Goal: Information Seeking & Learning: Learn about a topic

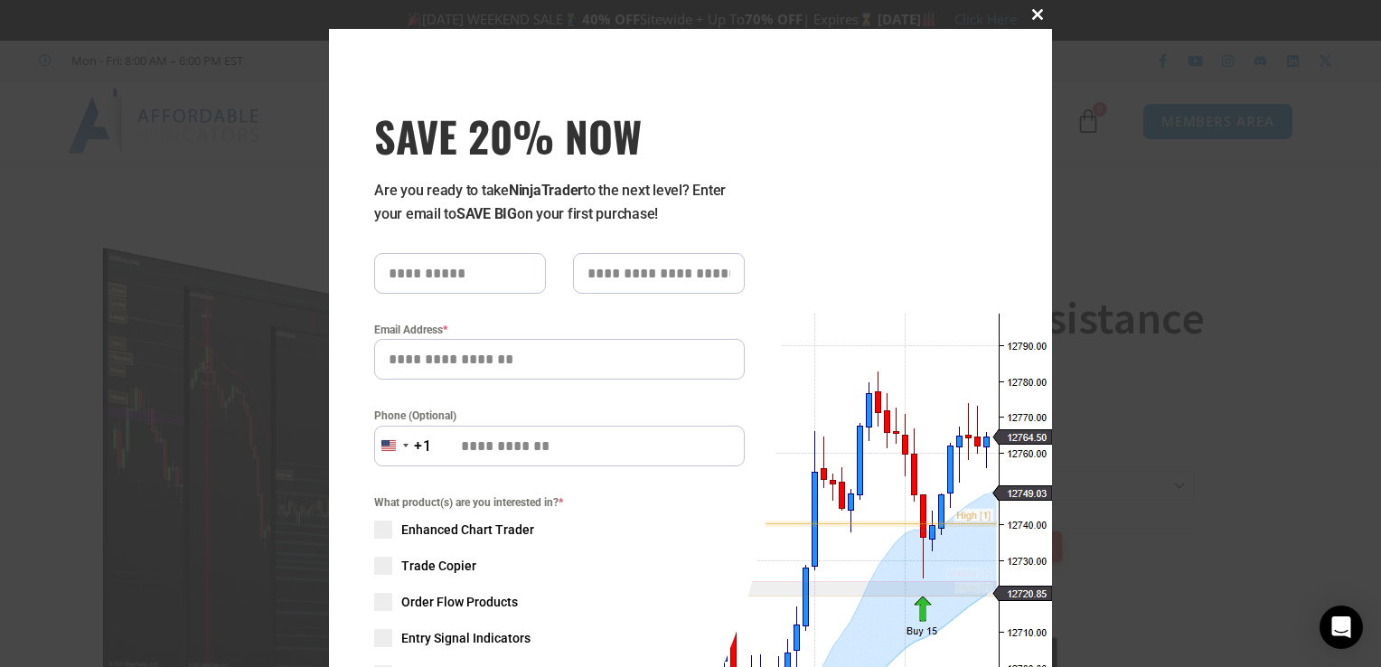
click at [1038, 17] on span at bounding box center [1037, 14] width 29 height 11
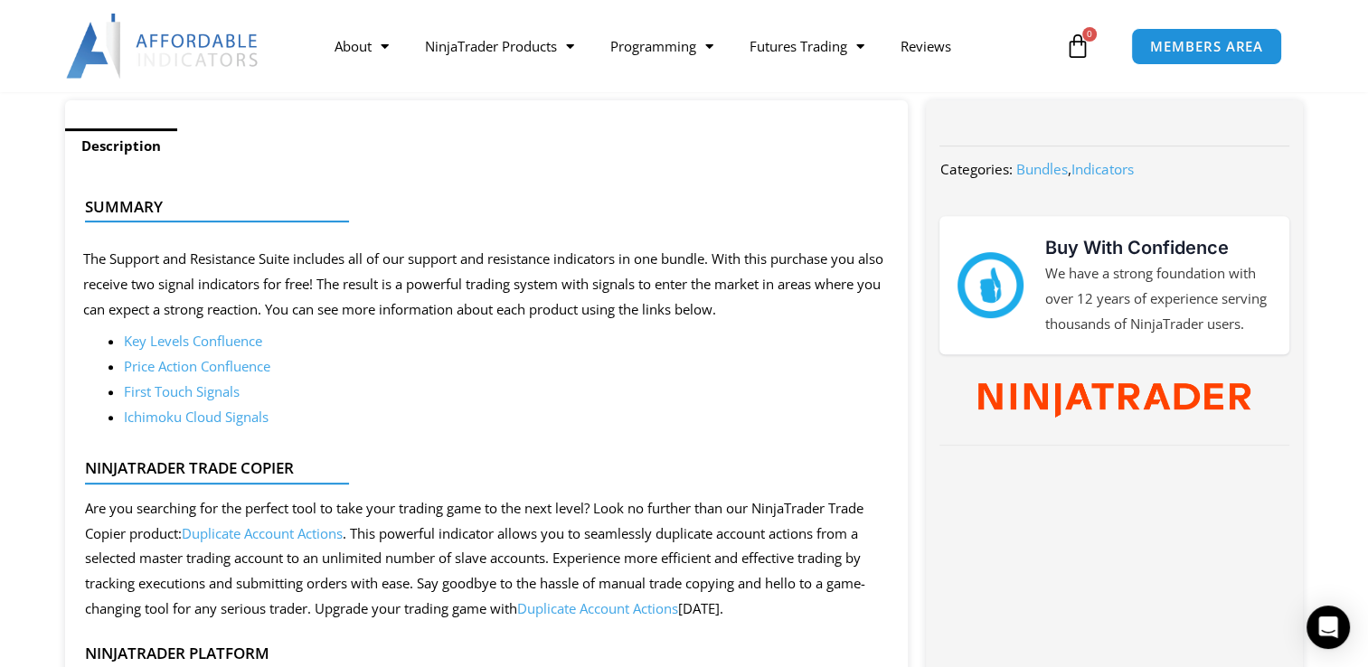
scroll to position [723, 0]
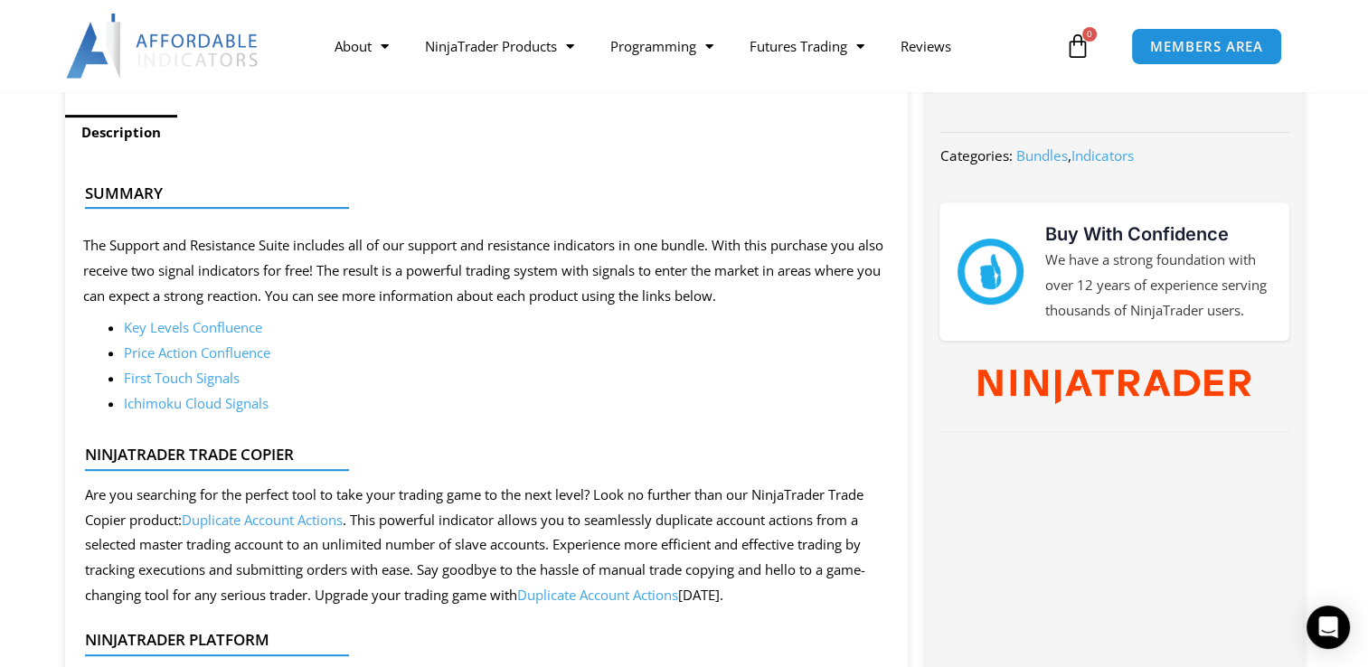
click at [217, 375] on link "First Touch Signals" at bounding box center [182, 378] width 116 height 18
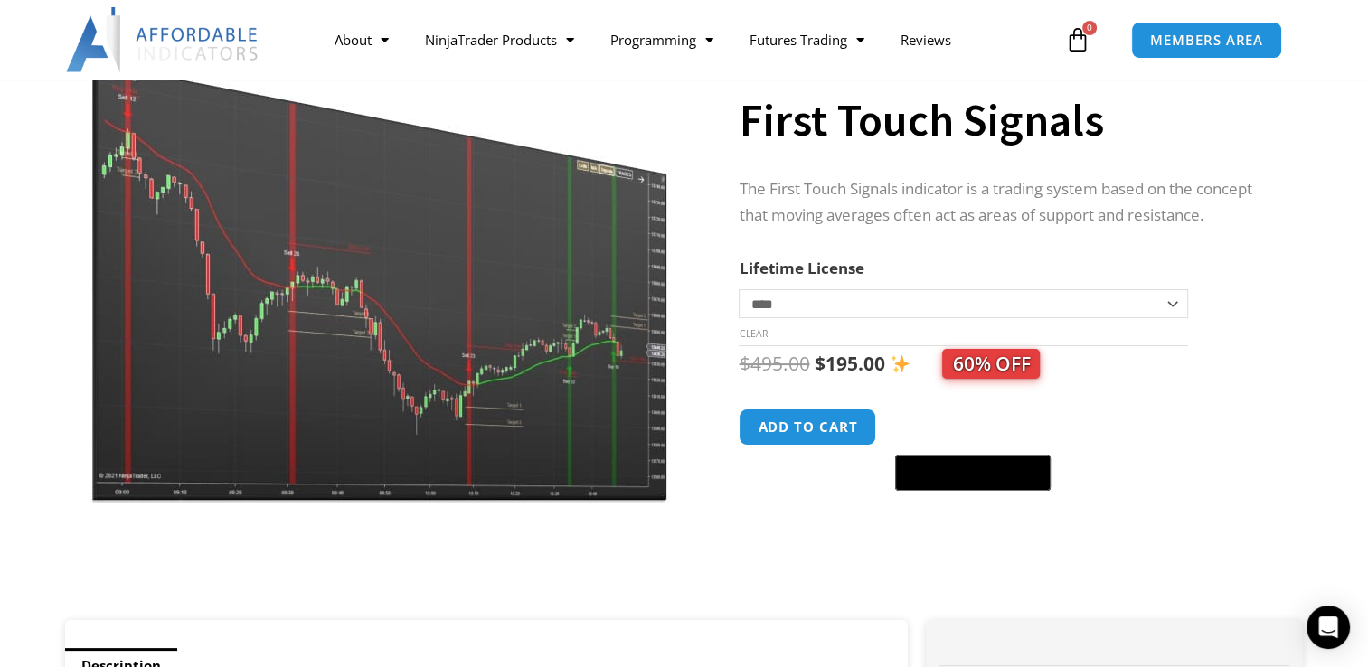
scroll to position [181, 0]
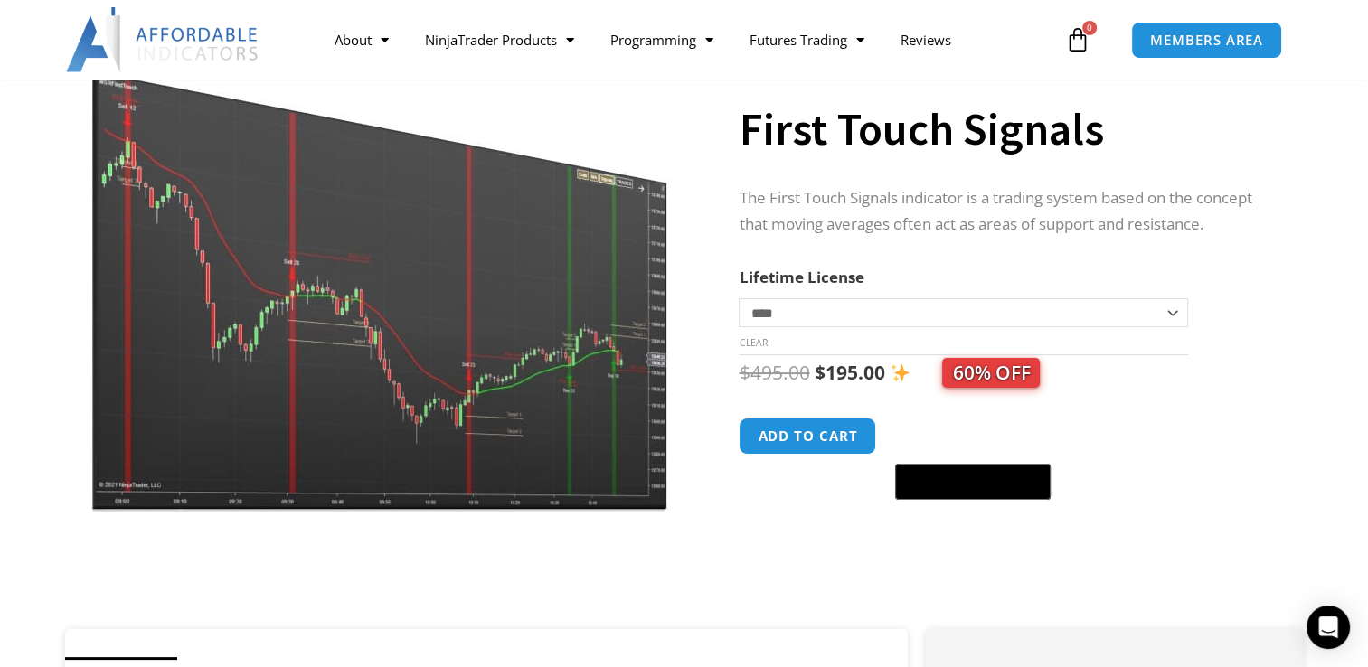
click at [578, 418] on img at bounding box center [380, 262] width 581 height 500
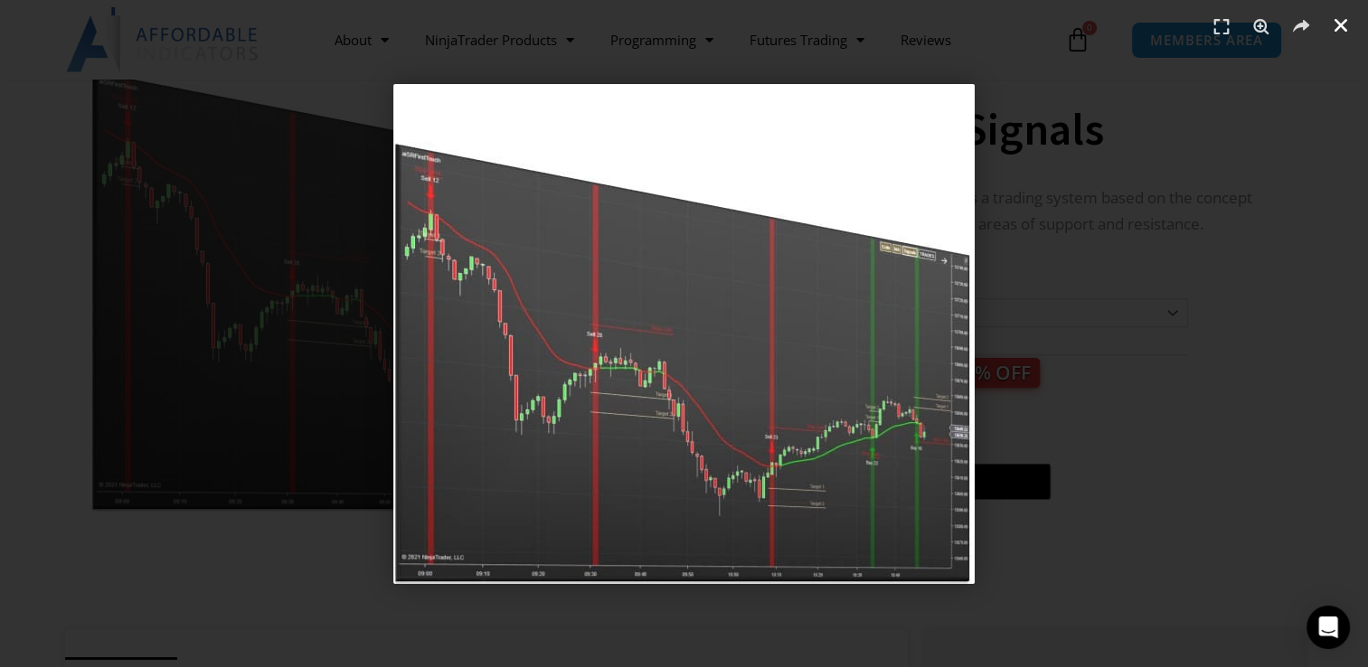
click at [1330, 22] on link "Close (Esc)" at bounding box center [1340, 25] width 27 height 27
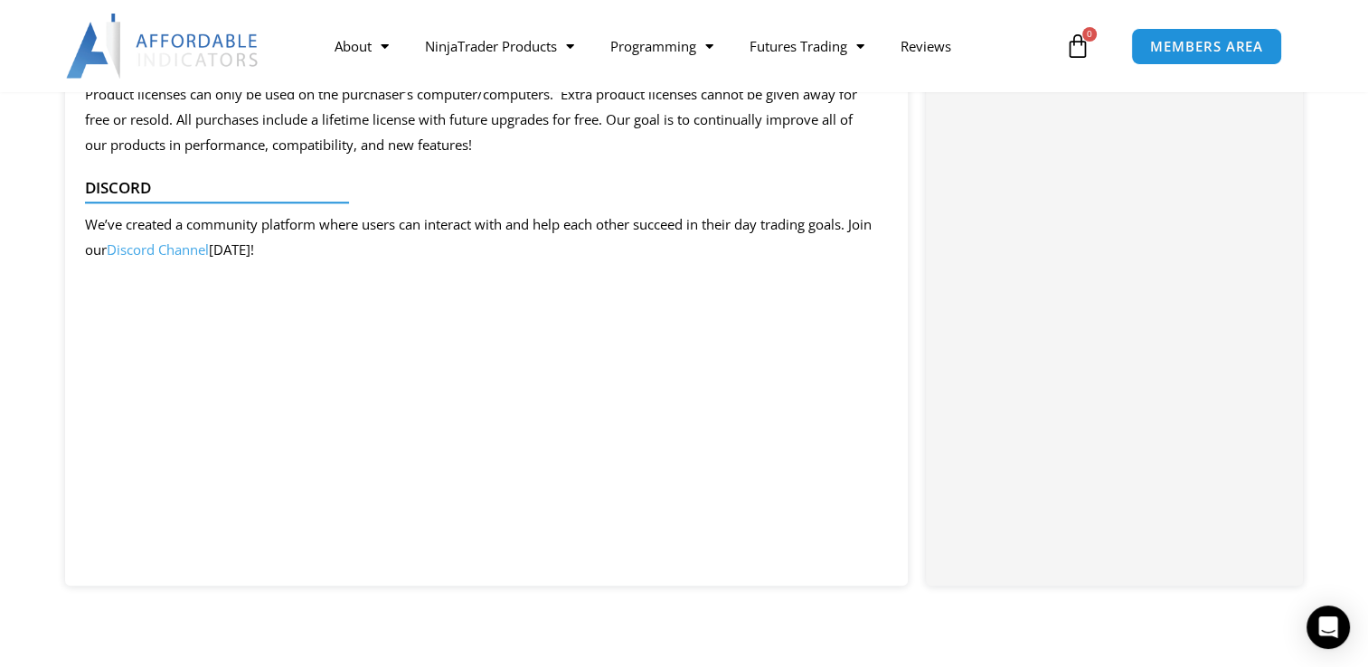
scroll to position [1988, 0]
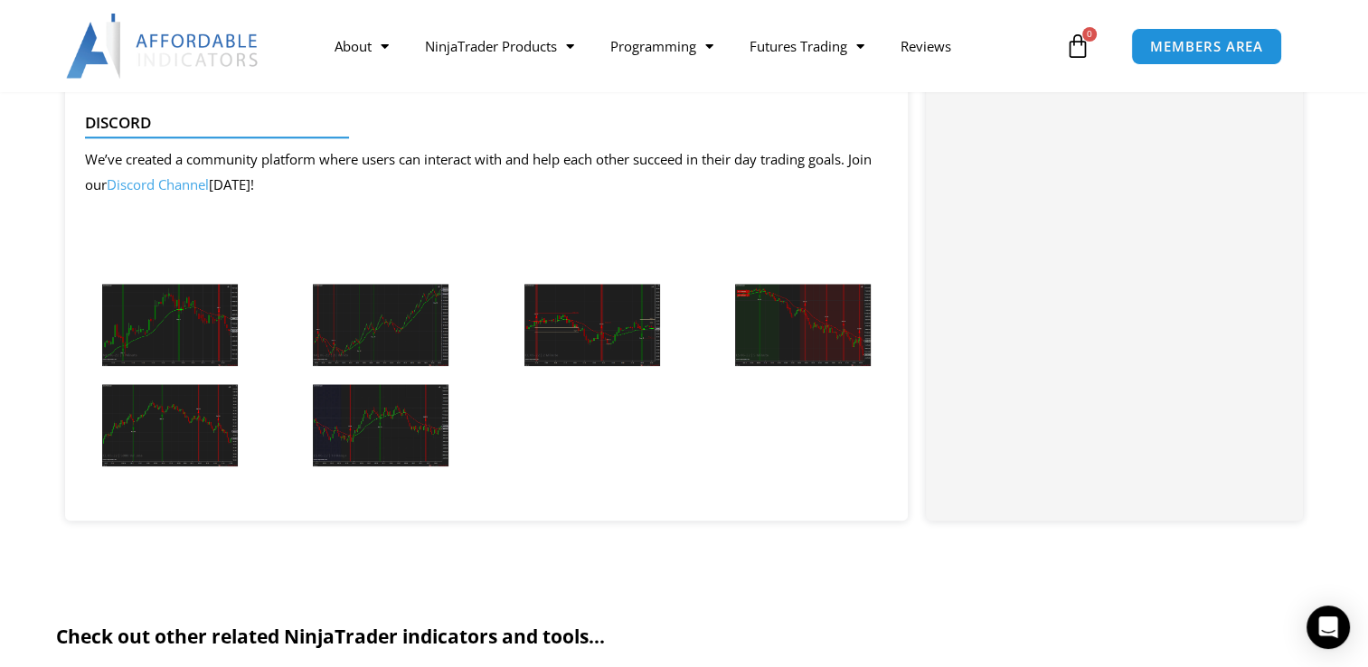
click at [152, 313] on img at bounding box center [170, 325] width 136 height 82
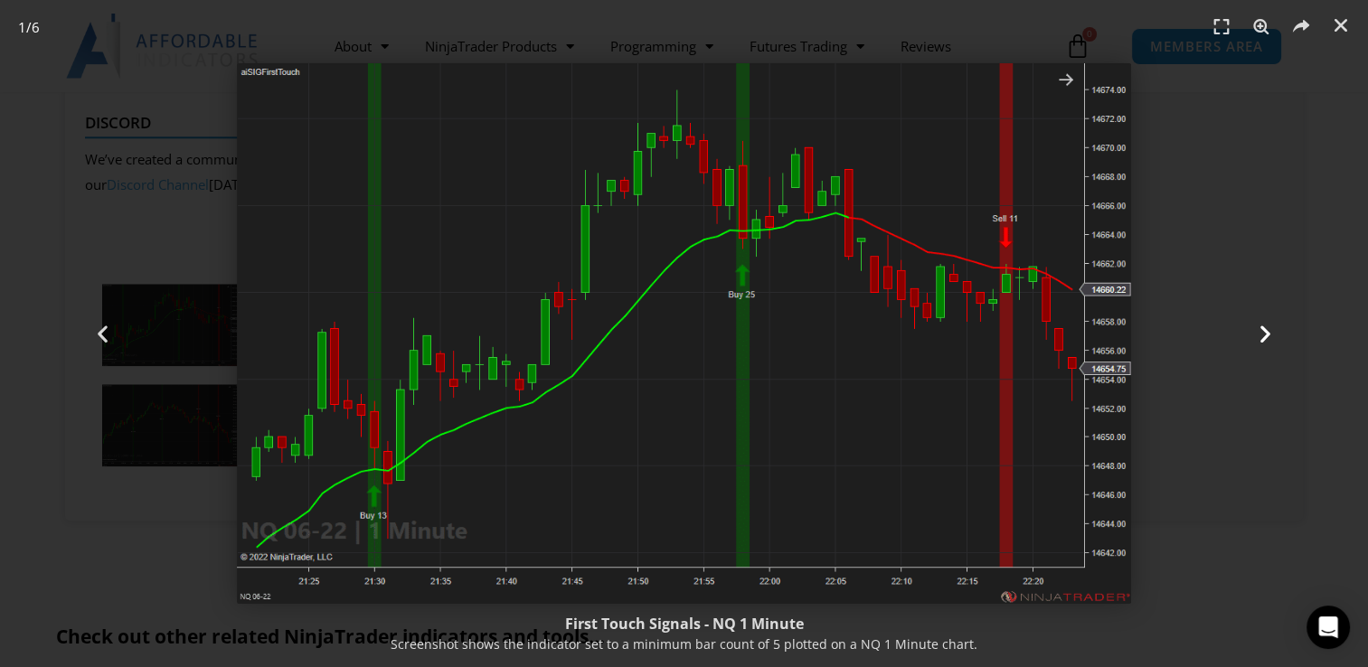
click at [1262, 335] on icon "Next slide" at bounding box center [1265, 334] width 23 height 23
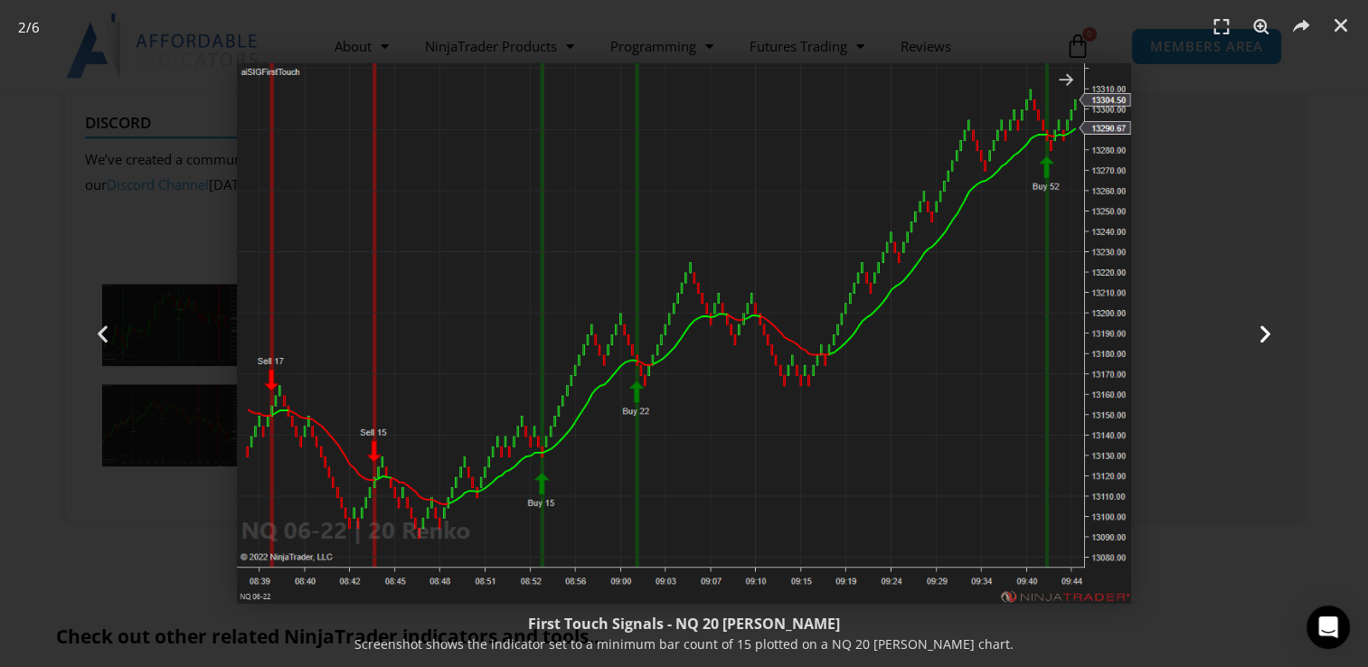
click at [1265, 331] on icon "Next slide" at bounding box center [1265, 334] width 23 height 23
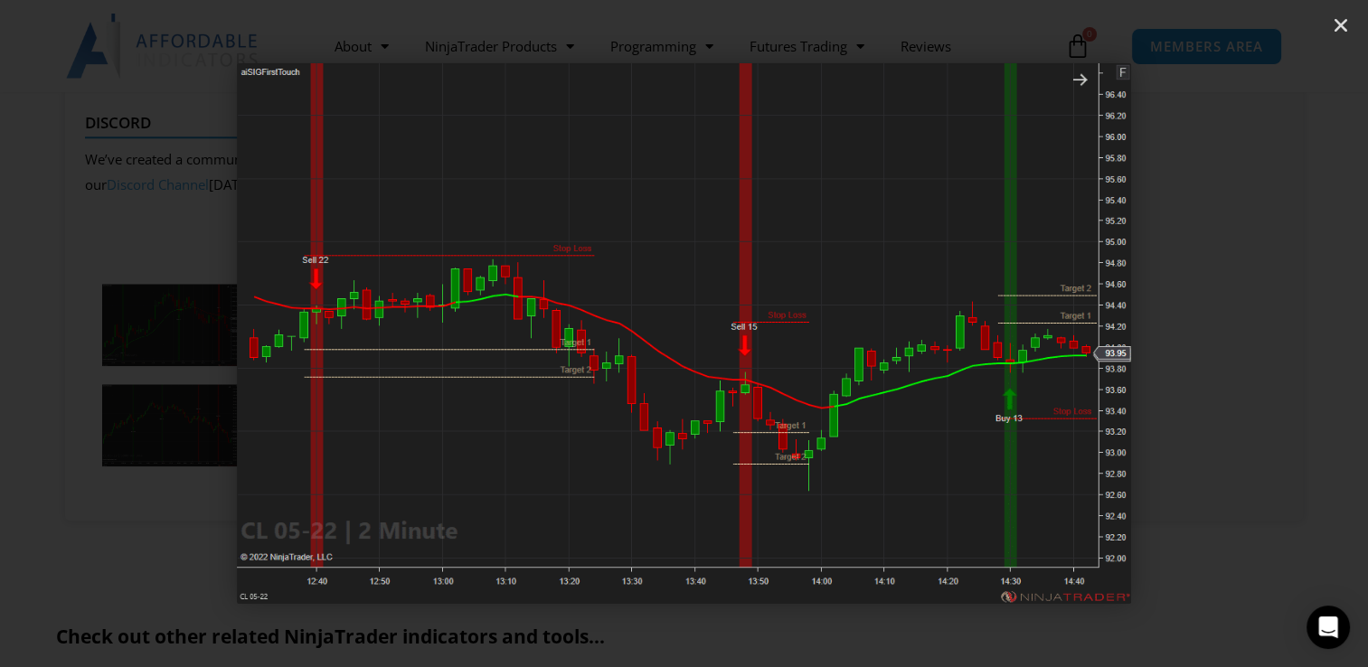
click at [1265, 331] on icon "Next slide" at bounding box center [1265, 334] width 23 height 23
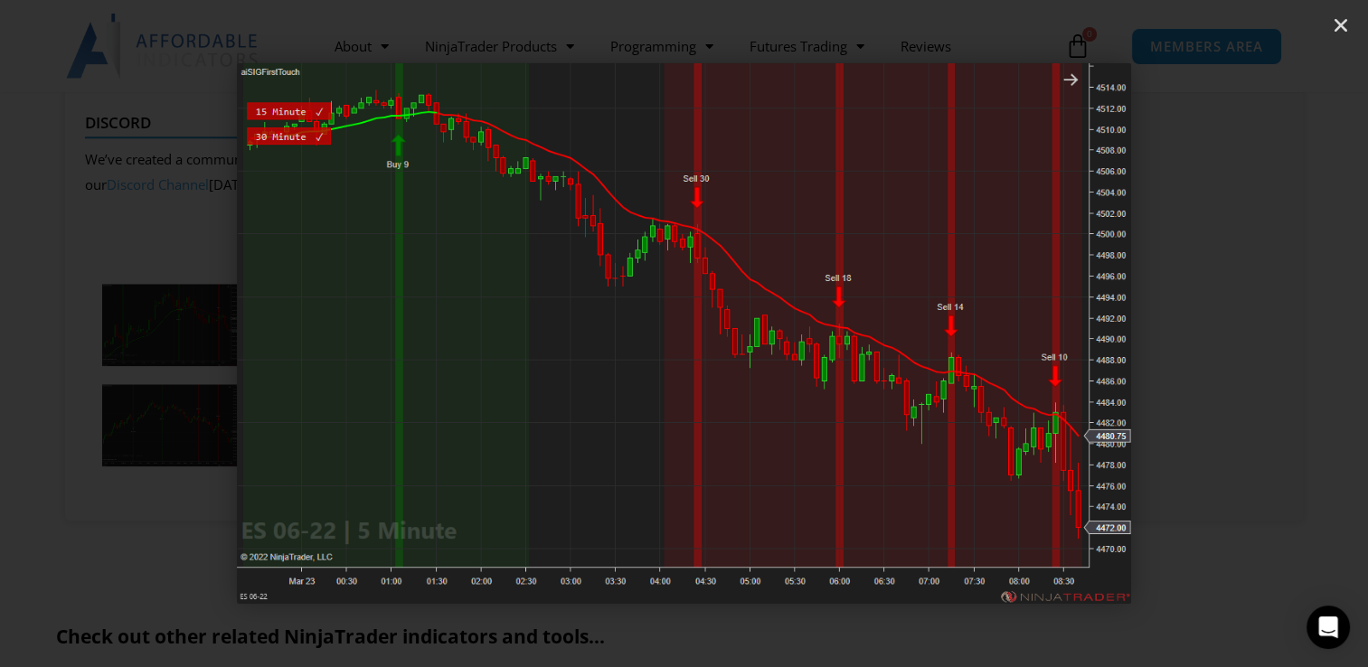
click at [1265, 331] on icon "Next slide" at bounding box center [1265, 334] width 23 height 23
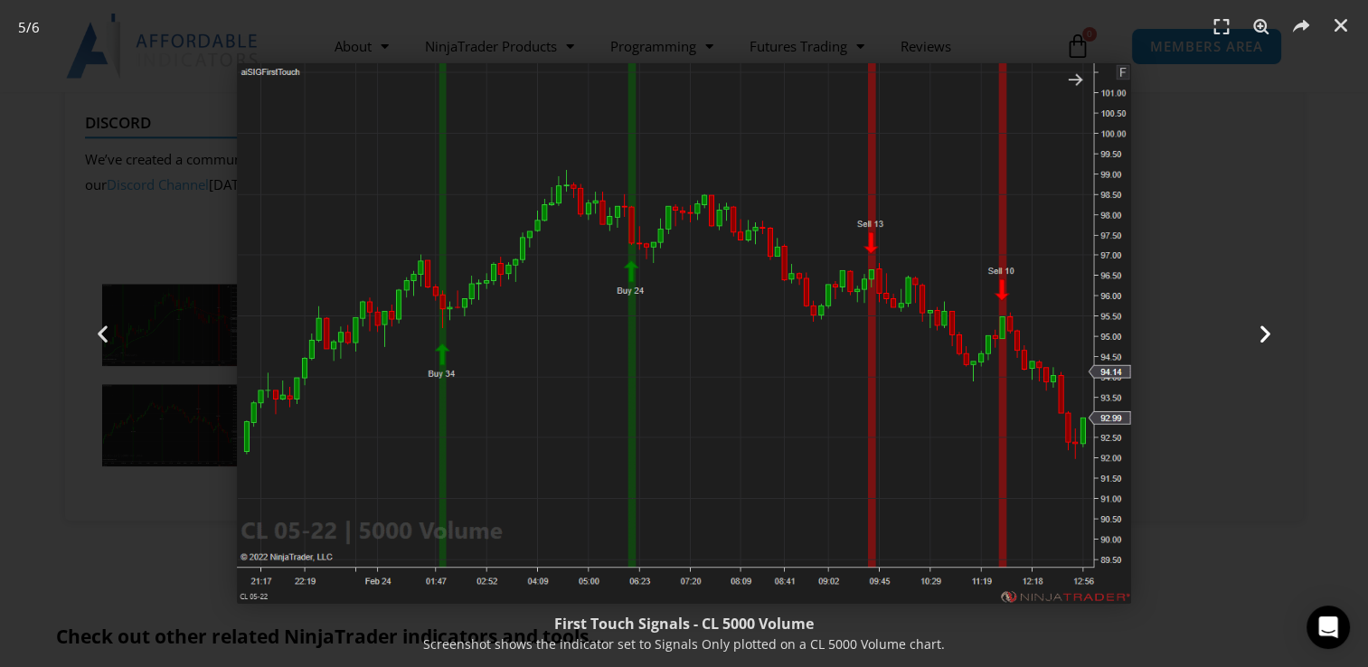
click at [1264, 331] on icon "Next slide" at bounding box center [1265, 334] width 23 height 23
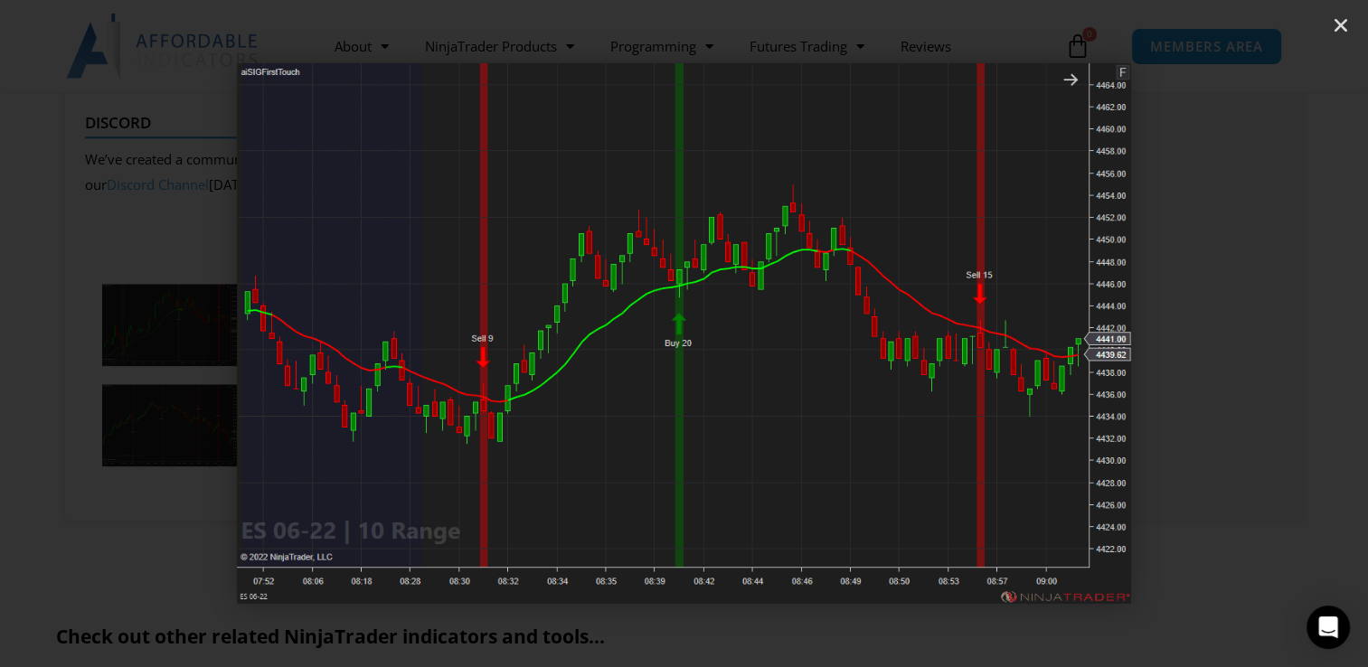
click at [1264, 331] on icon "Next slide" at bounding box center [1265, 334] width 23 height 23
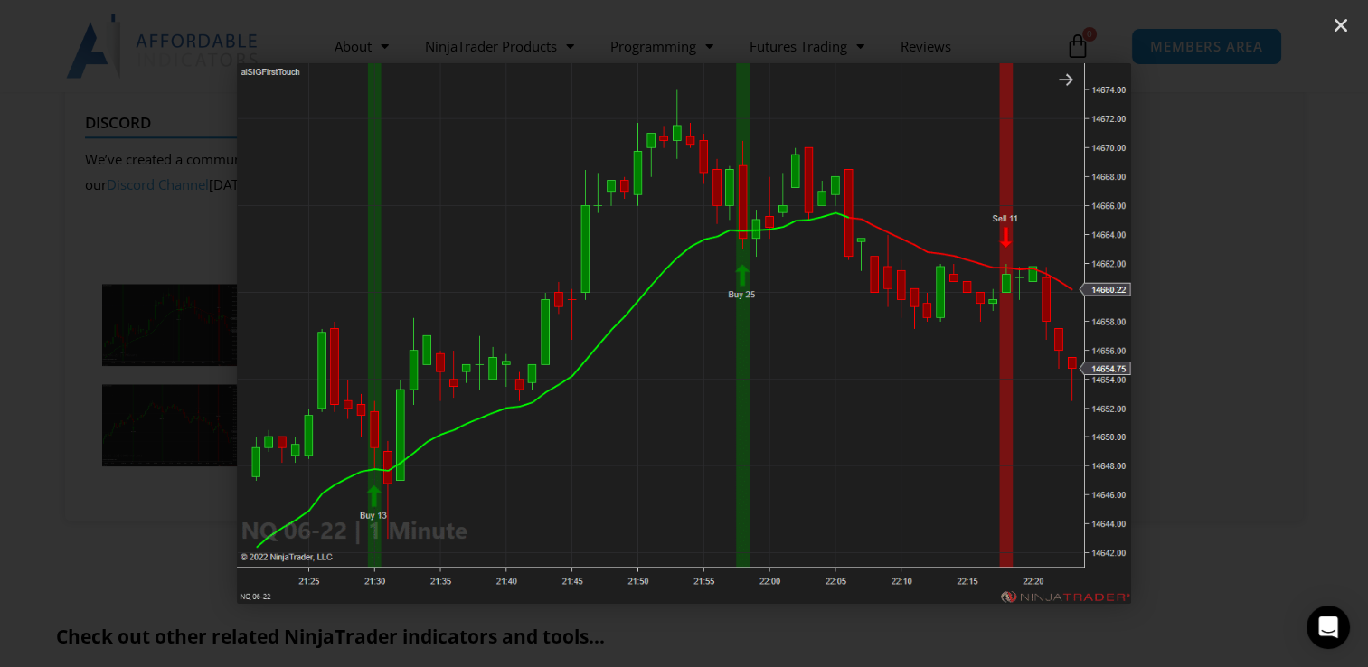
click at [1264, 331] on icon "Next slide" at bounding box center [1265, 334] width 23 height 23
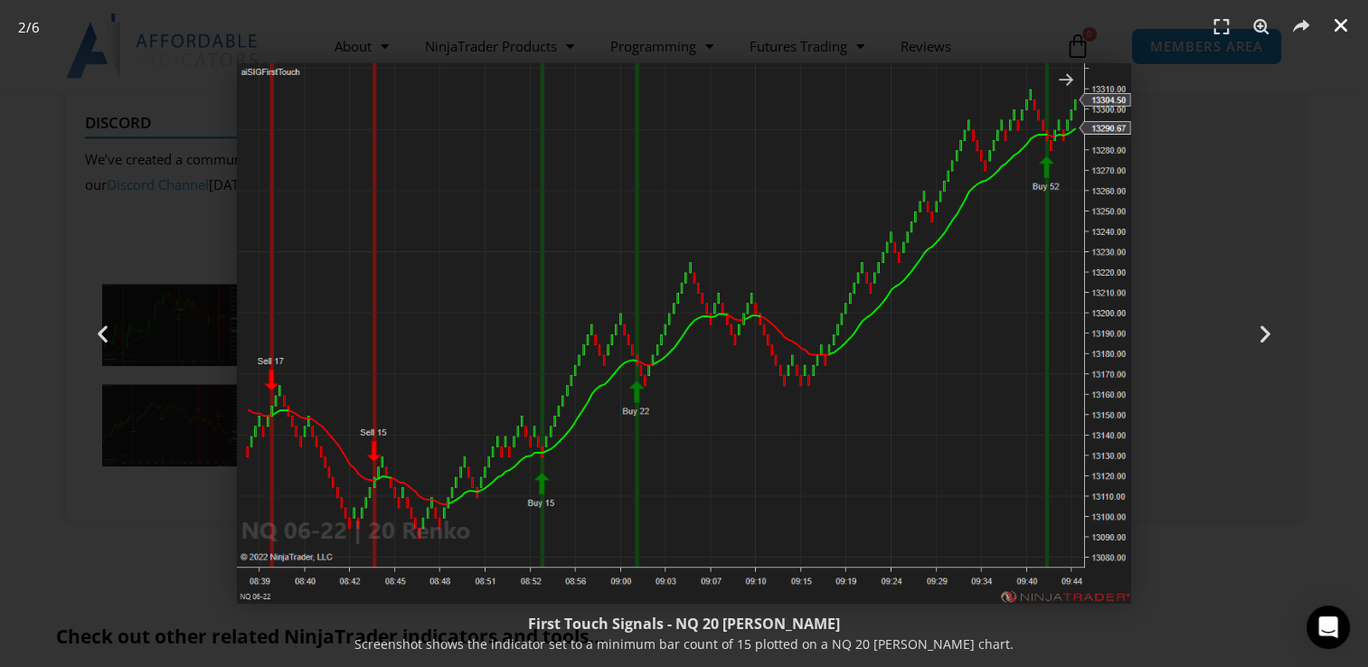
click at [1341, 34] on link "Close (Esc)" at bounding box center [1340, 25] width 27 height 27
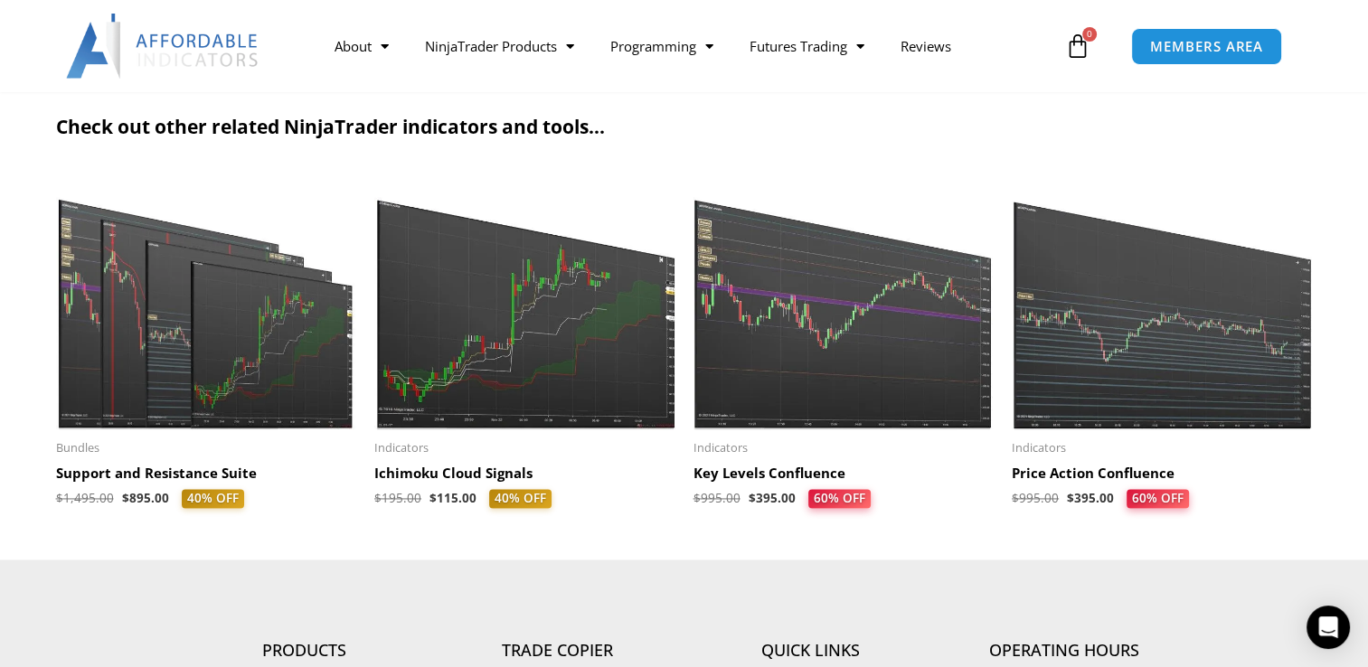
scroll to position [2531, 0]
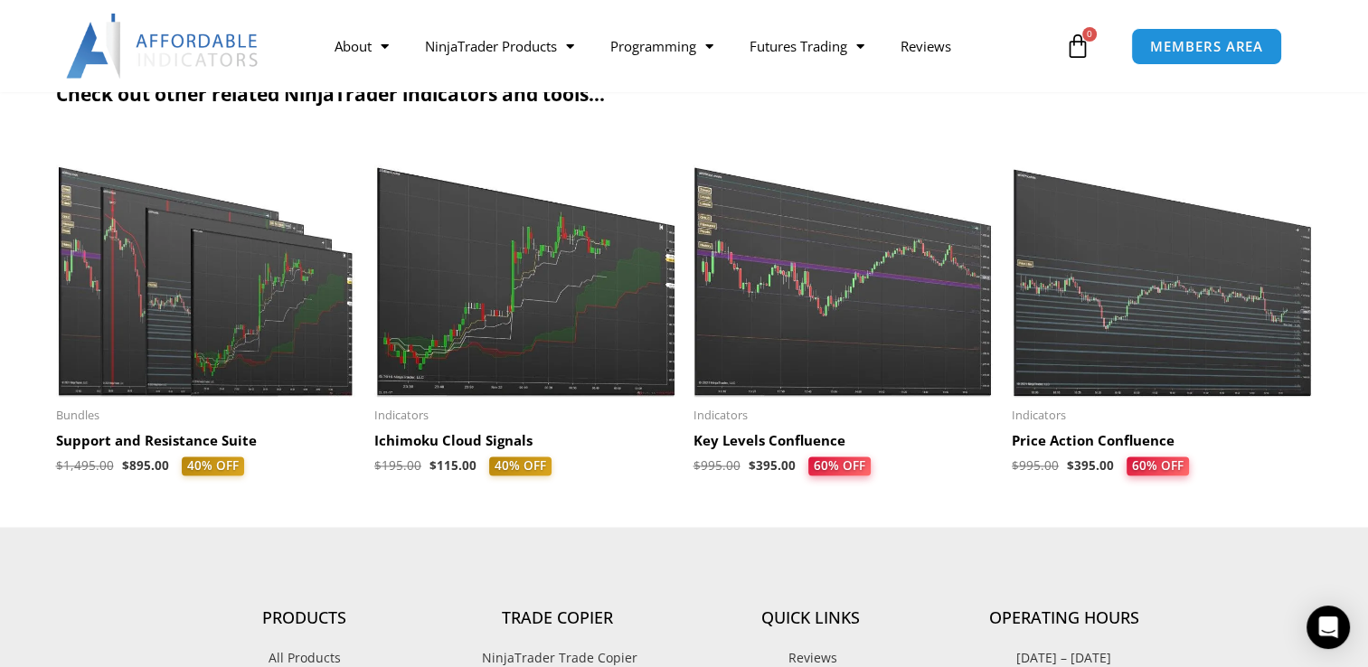
click at [536, 286] on img at bounding box center [524, 267] width 301 height 258
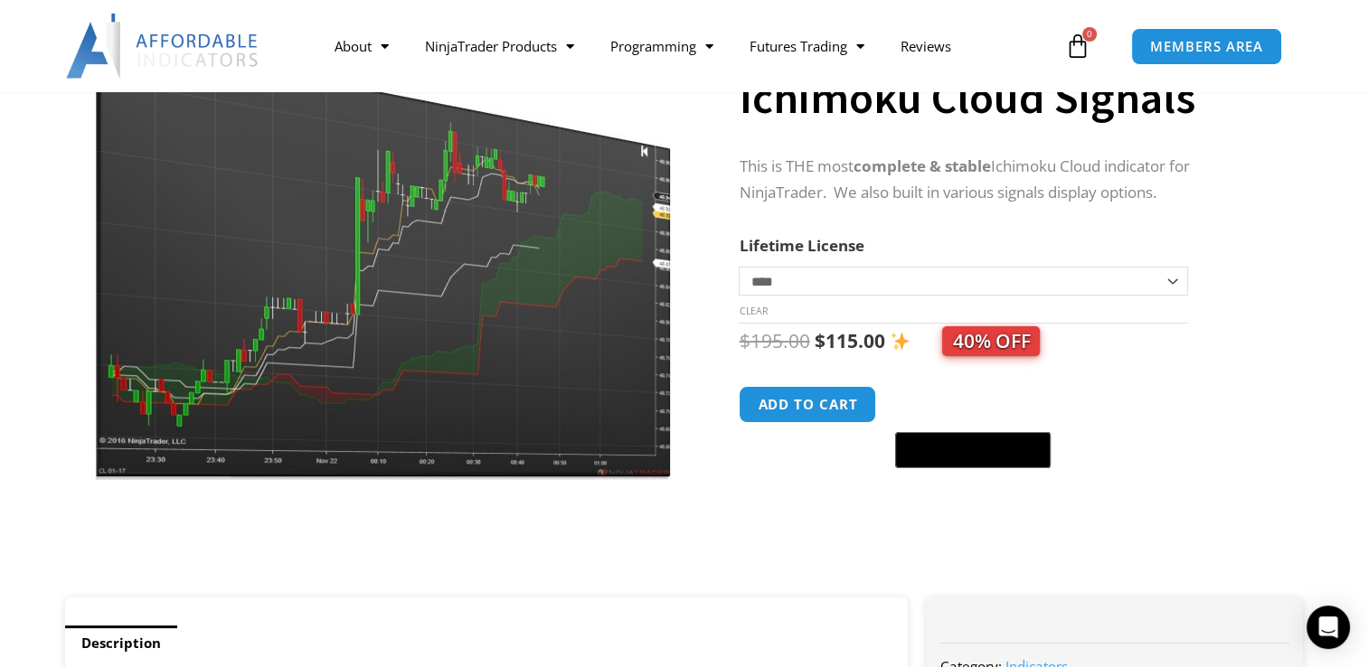
scroll to position [181, 0]
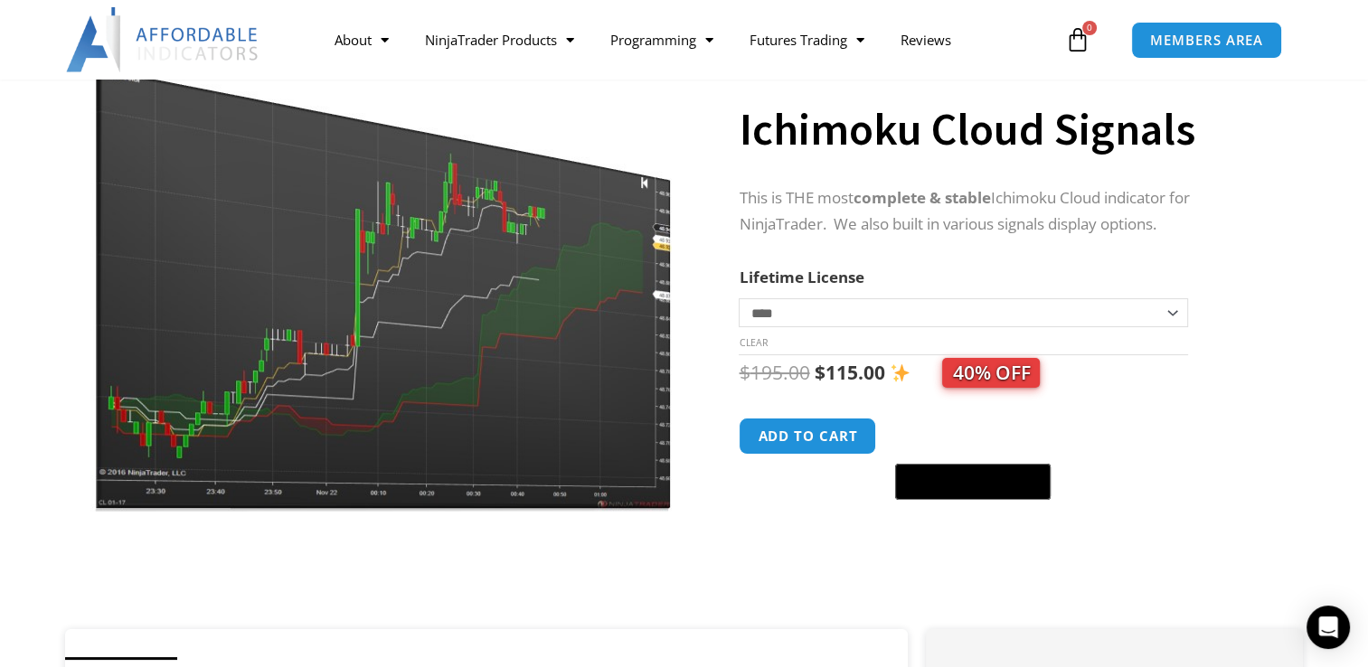
click at [594, 339] on img at bounding box center [380, 262] width 581 height 500
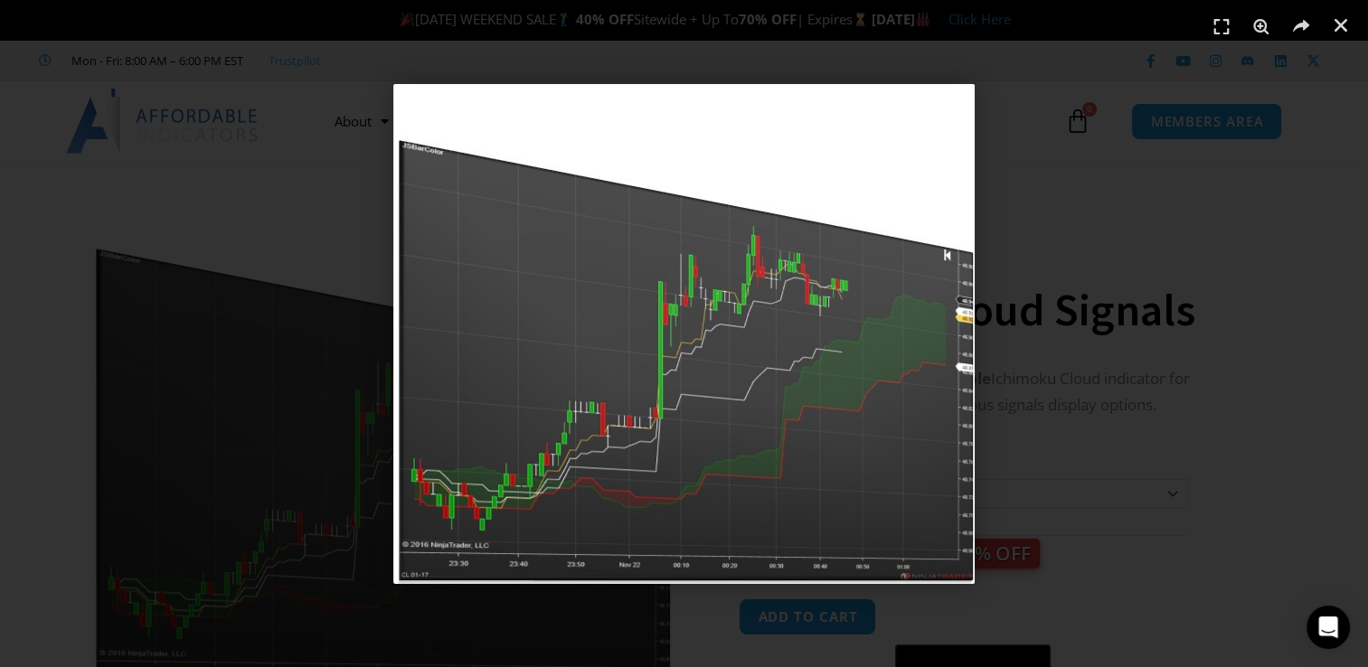
scroll to position [271, 0]
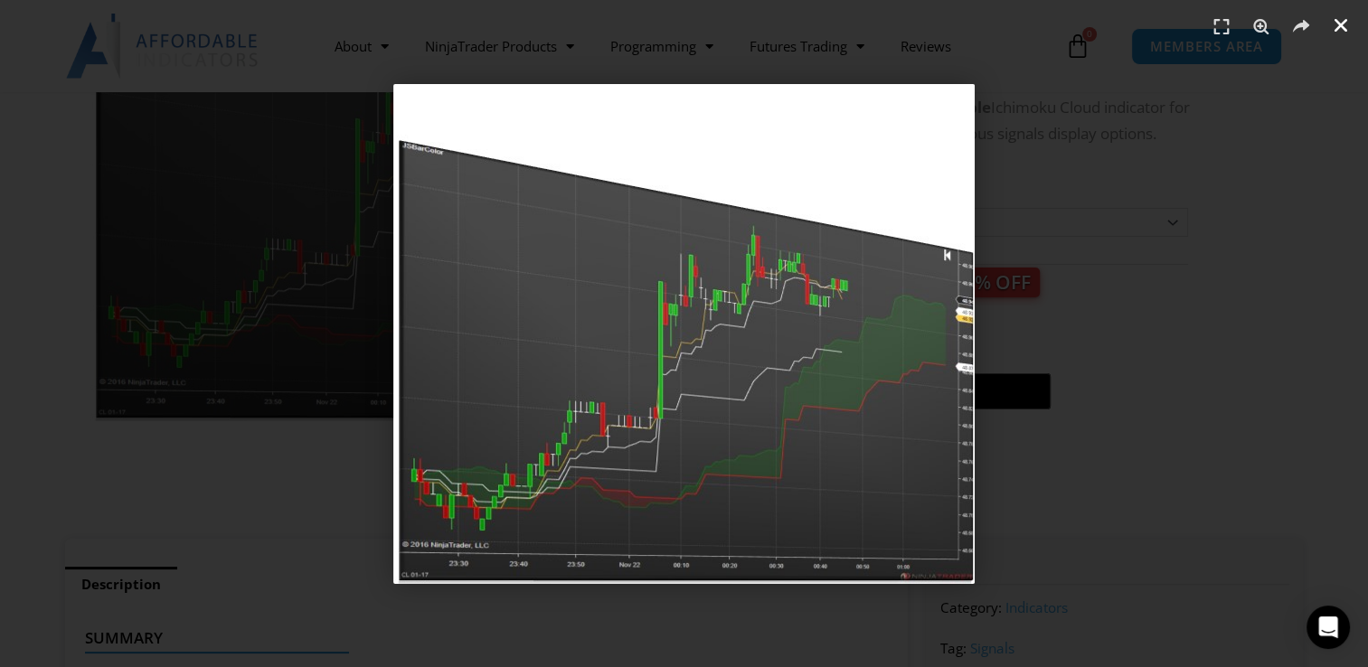
click at [1338, 27] on icon "Close (Esc)" at bounding box center [1340, 25] width 18 height 18
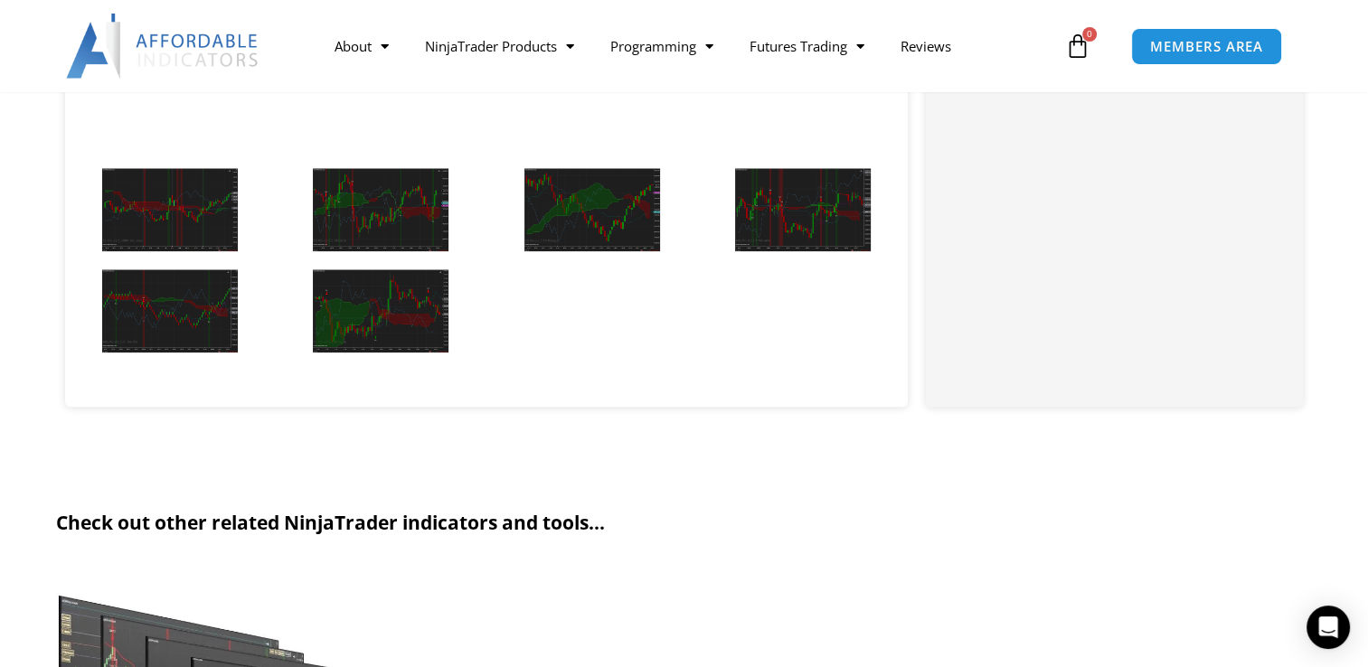
scroll to position [2079, 0]
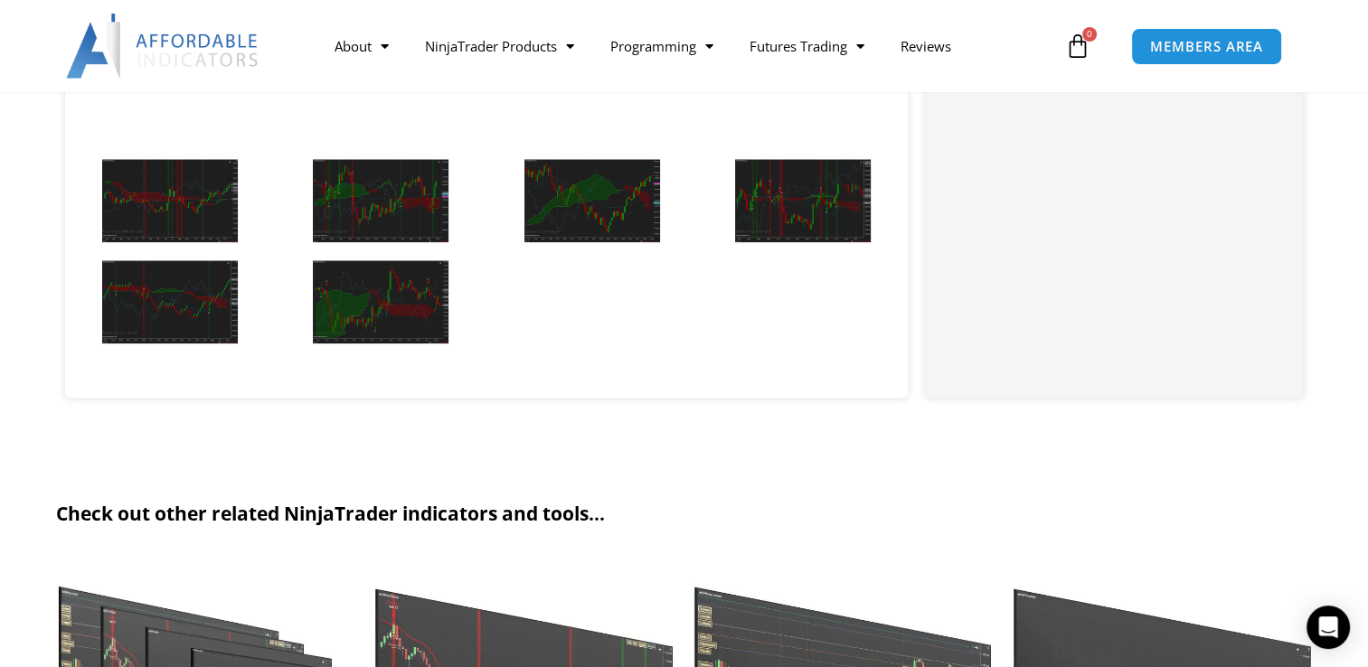
click at [194, 221] on img at bounding box center [170, 200] width 136 height 83
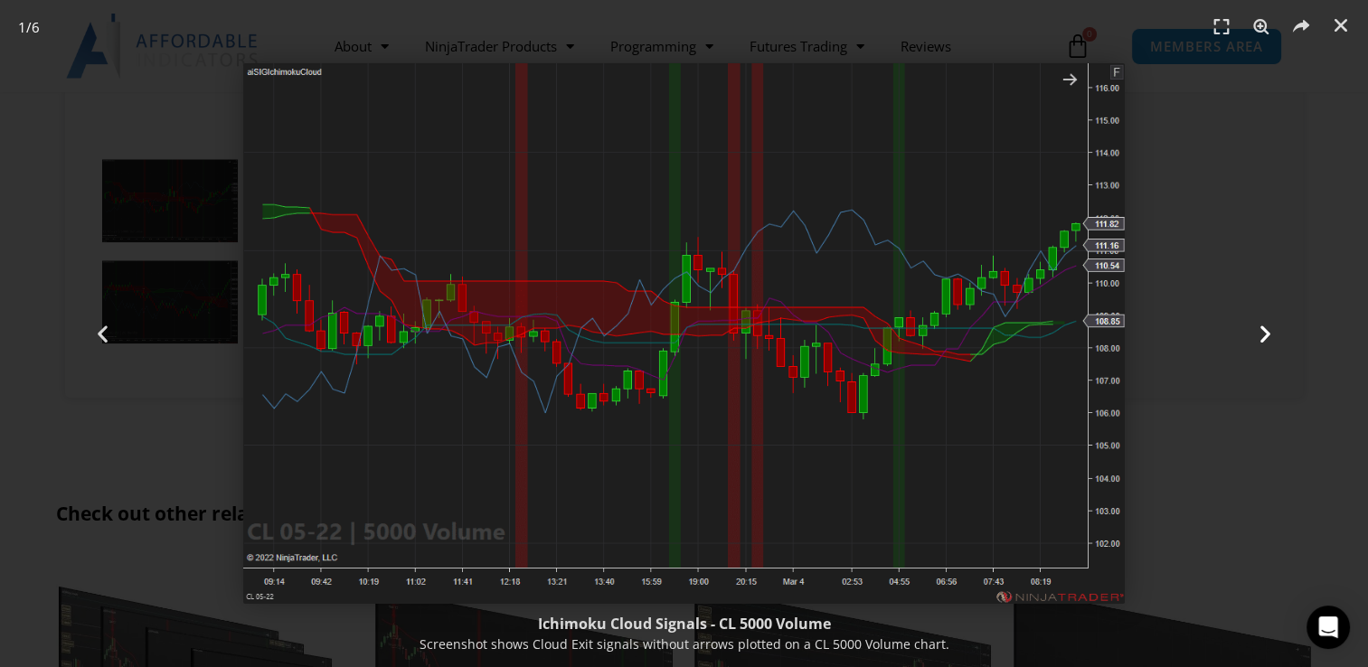
click at [1261, 334] on icon "Next slide" at bounding box center [1265, 334] width 23 height 23
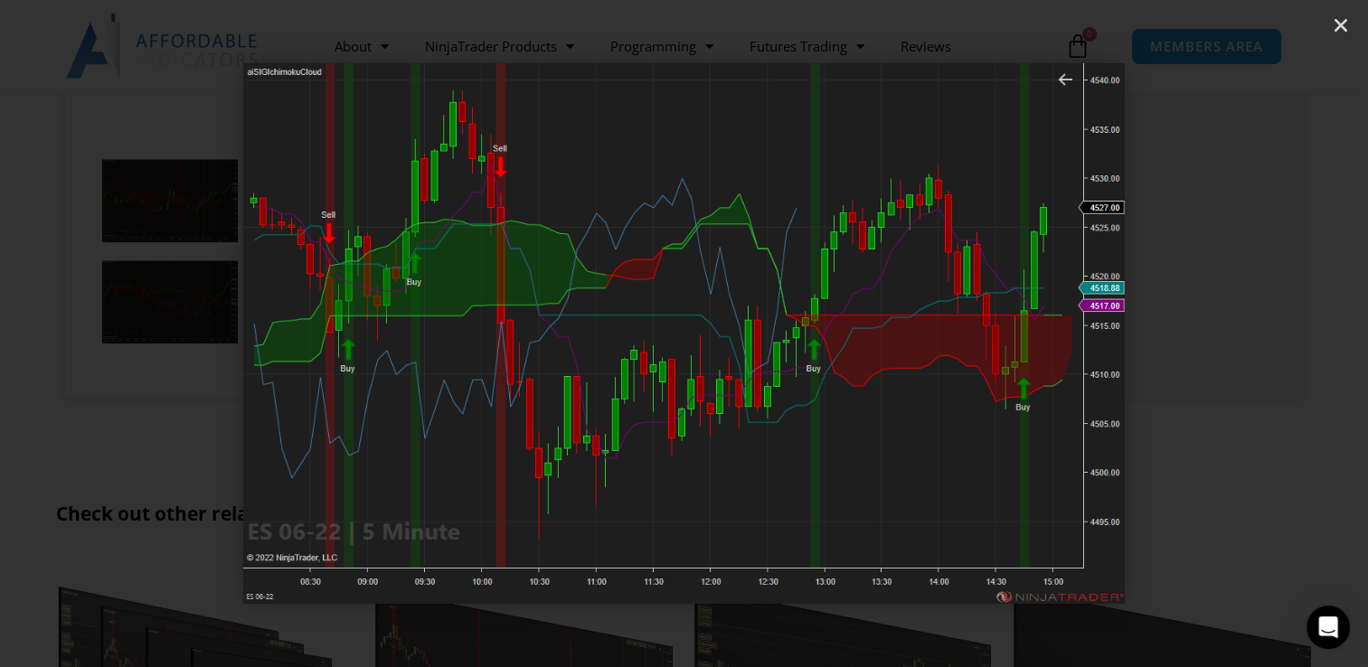
click at [1261, 334] on icon "Next slide" at bounding box center [1265, 334] width 23 height 23
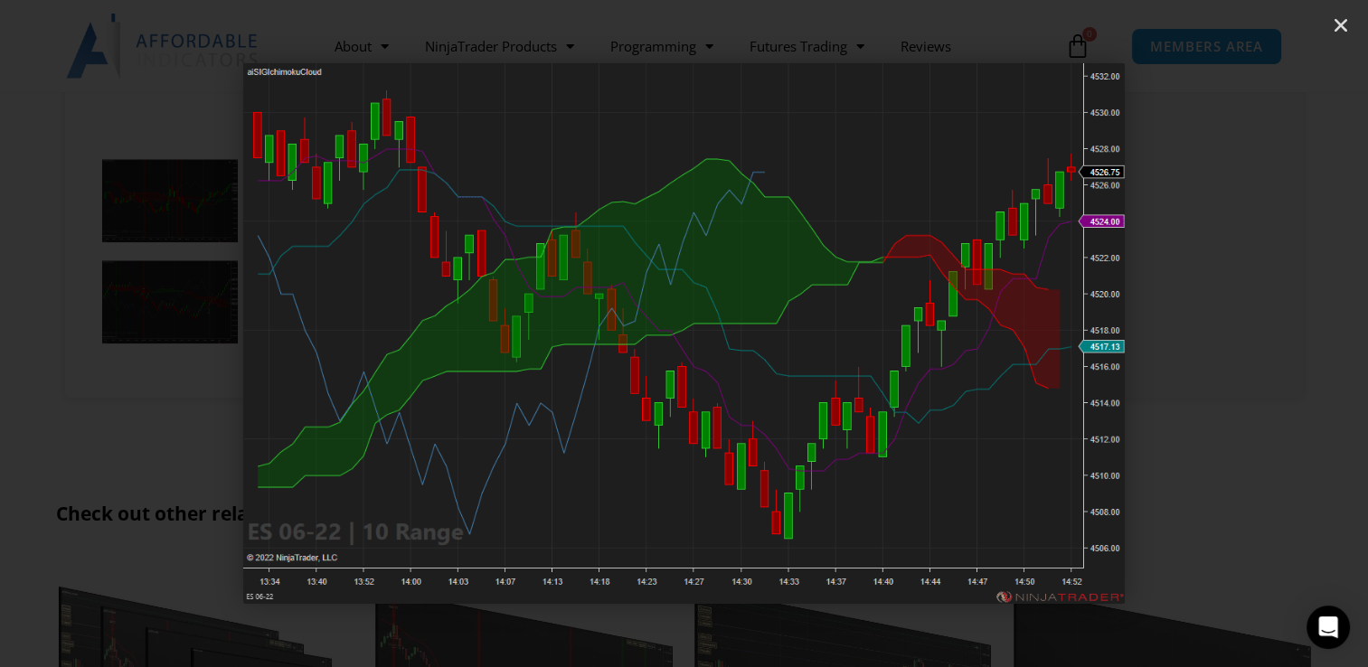
click at [1261, 334] on icon "Next slide" at bounding box center [1265, 334] width 23 height 23
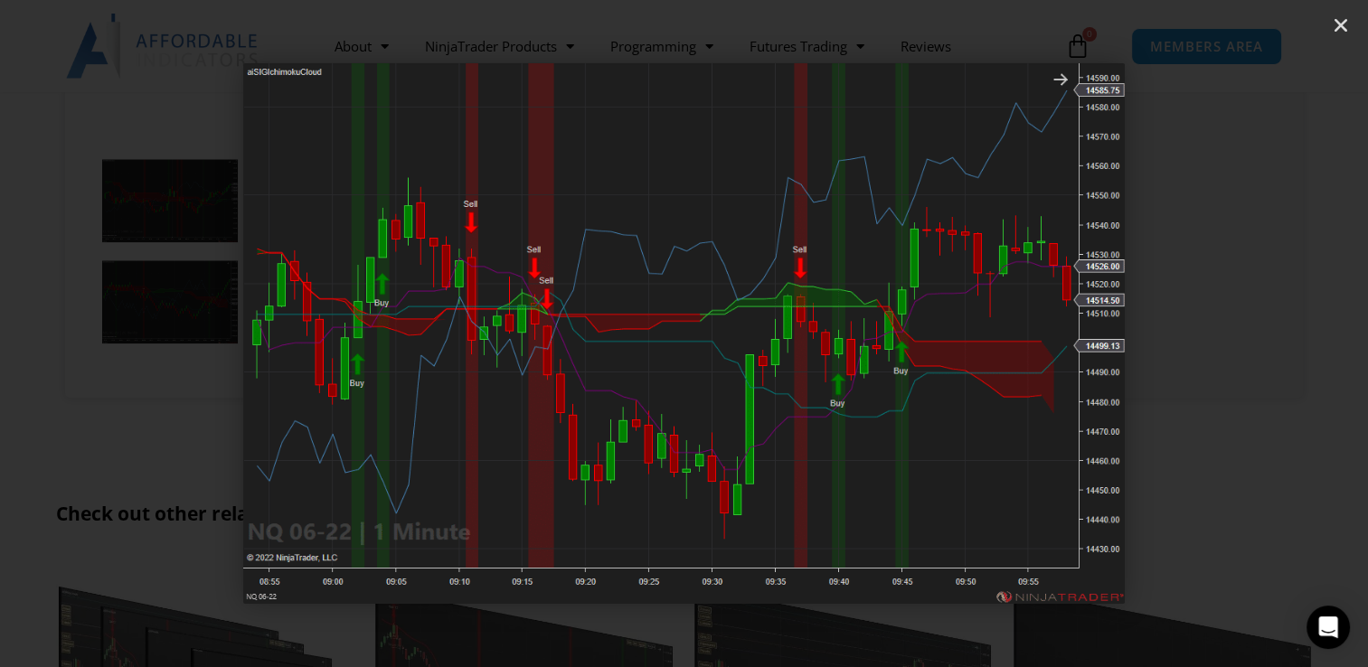
click at [1261, 334] on icon "Next slide" at bounding box center [1265, 334] width 23 height 23
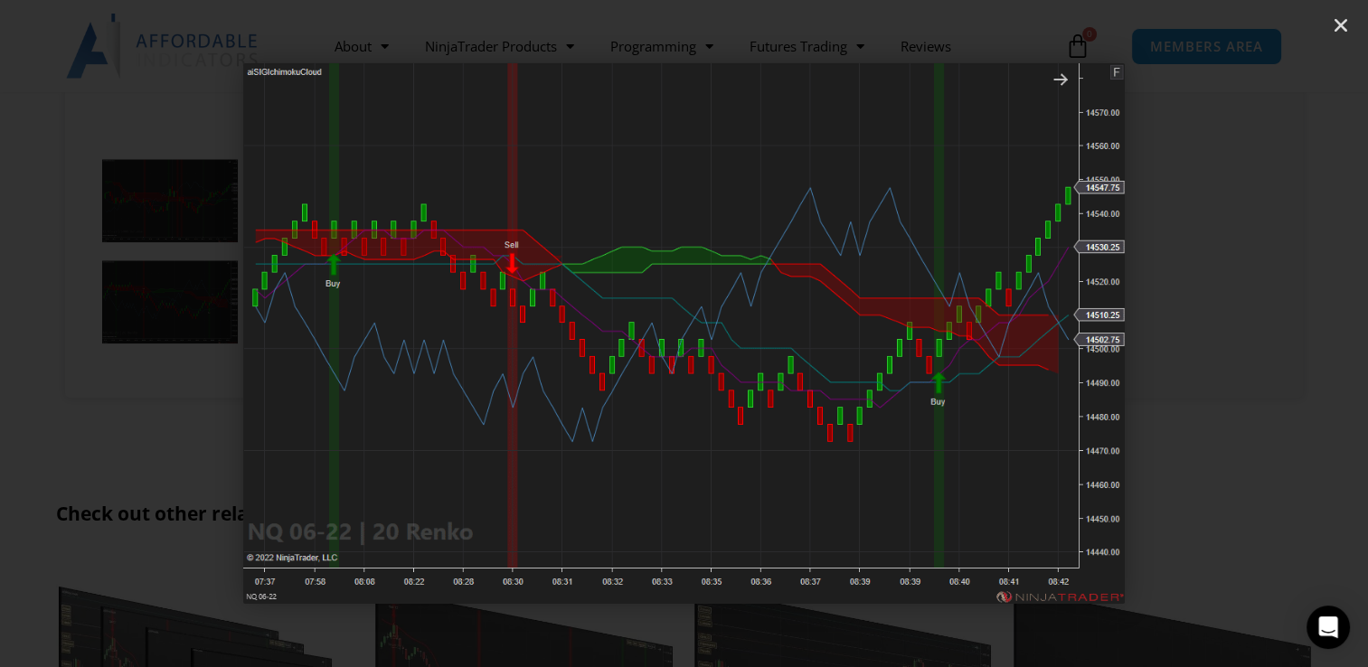
click at [1261, 334] on icon "Next slide" at bounding box center [1265, 334] width 23 height 23
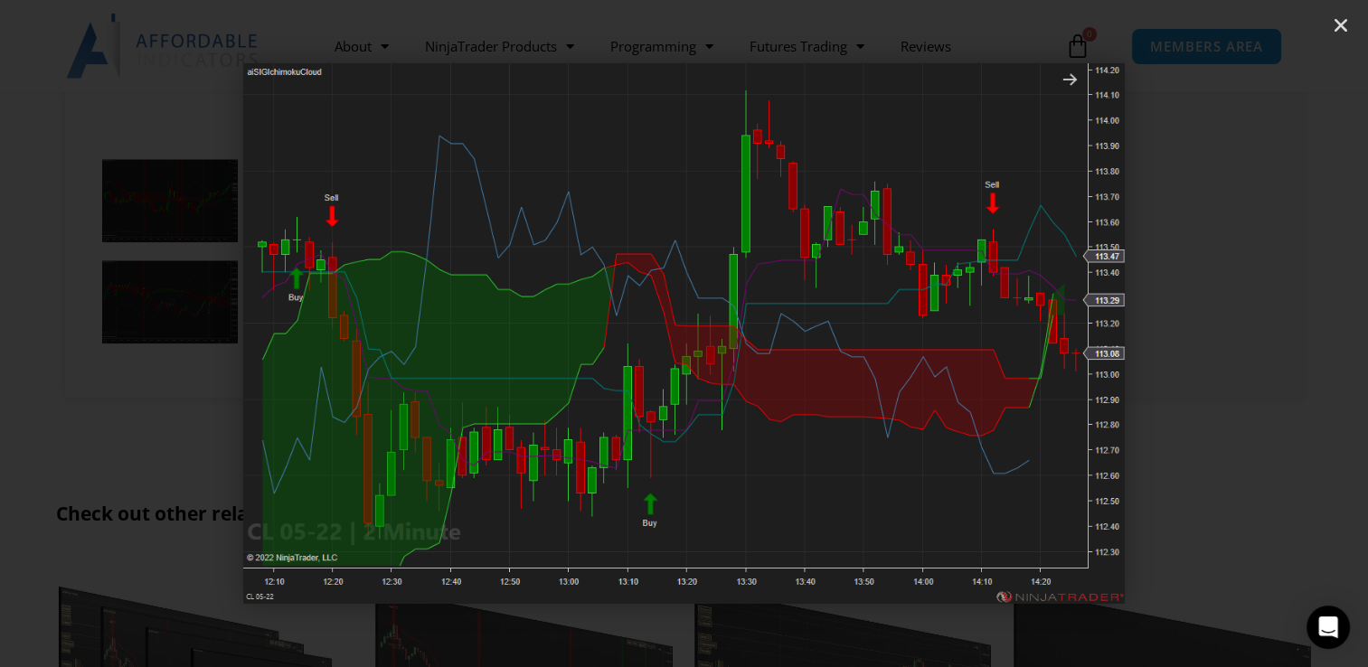
click at [1261, 334] on icon "Next slide" at bounding box center [1265, 334] width 23 height 23
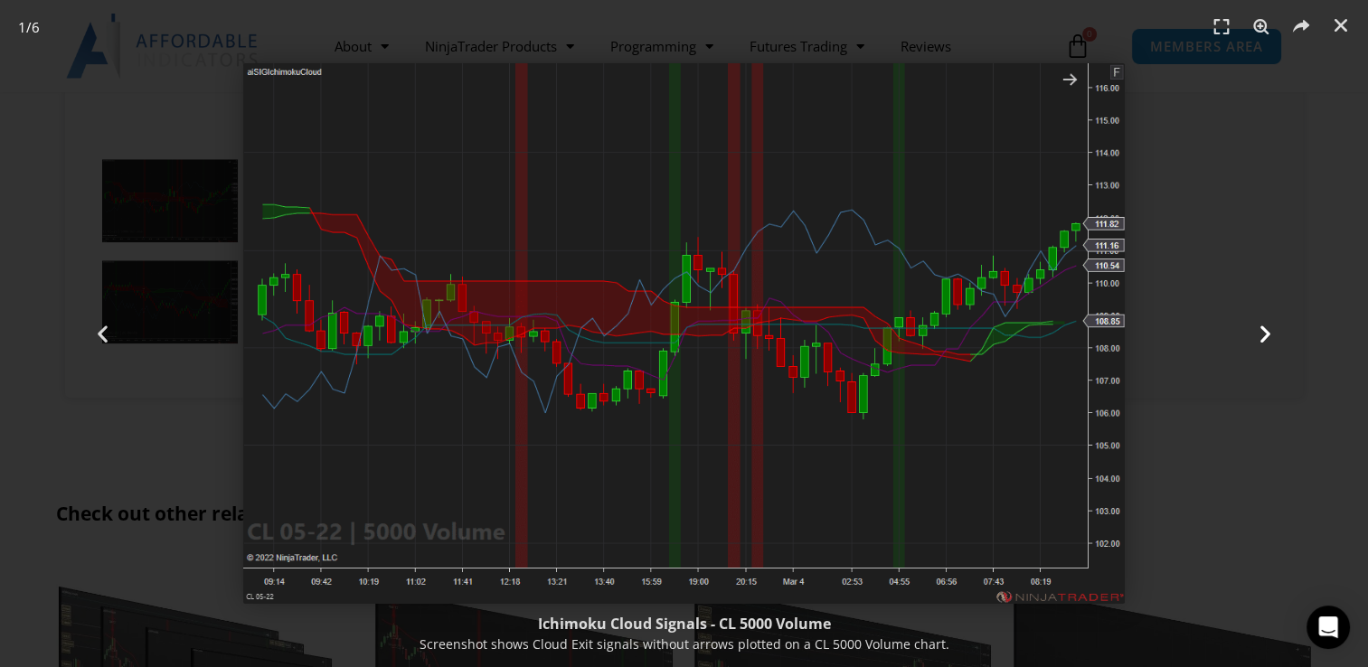
click at [1261, 334] on icon "Next slide" at bounding box center [1265, 334] width 23 height 23
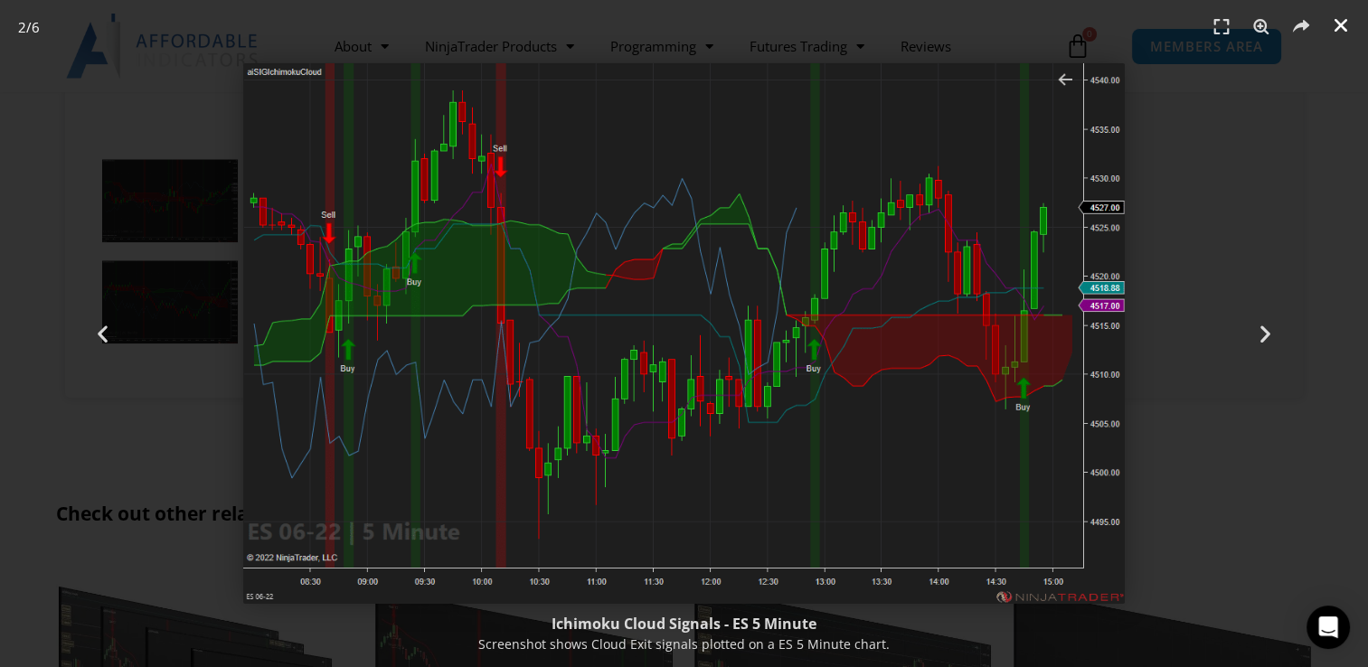
click at [1339, 28] on icon "Close (Esc)" at bounding box center [1340, 25] width 18 height 18
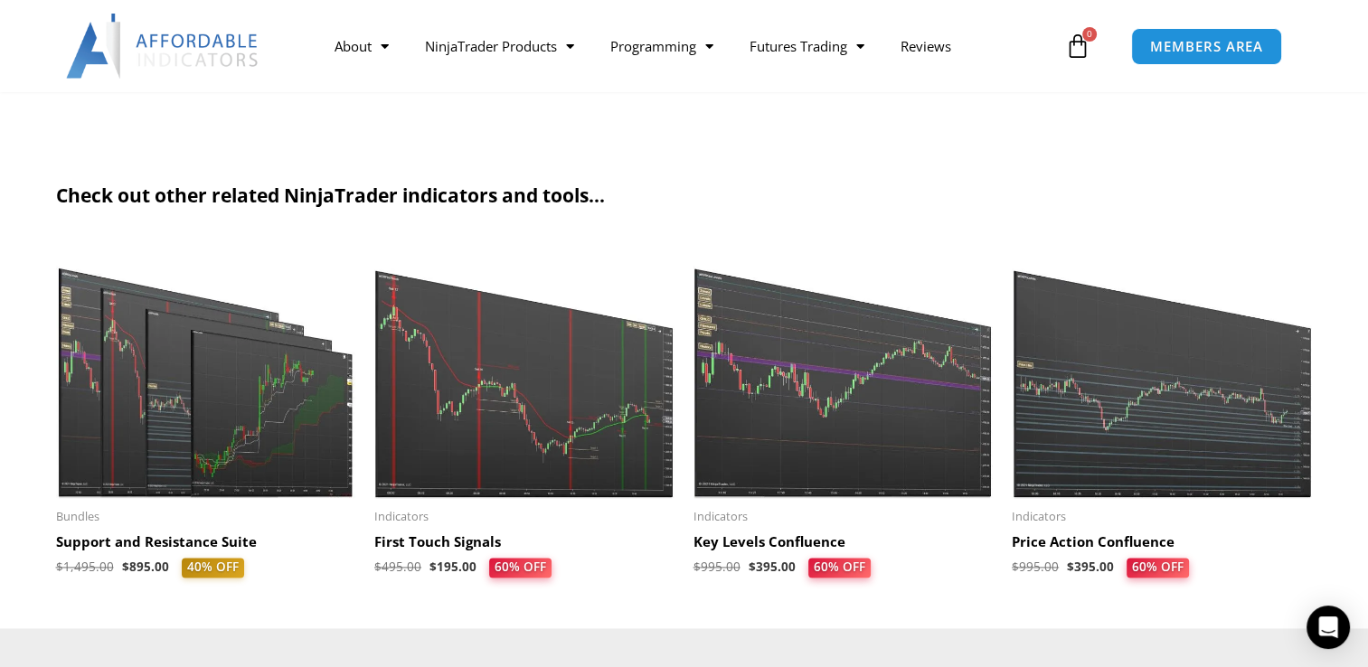
scroll to position [2440, 0]
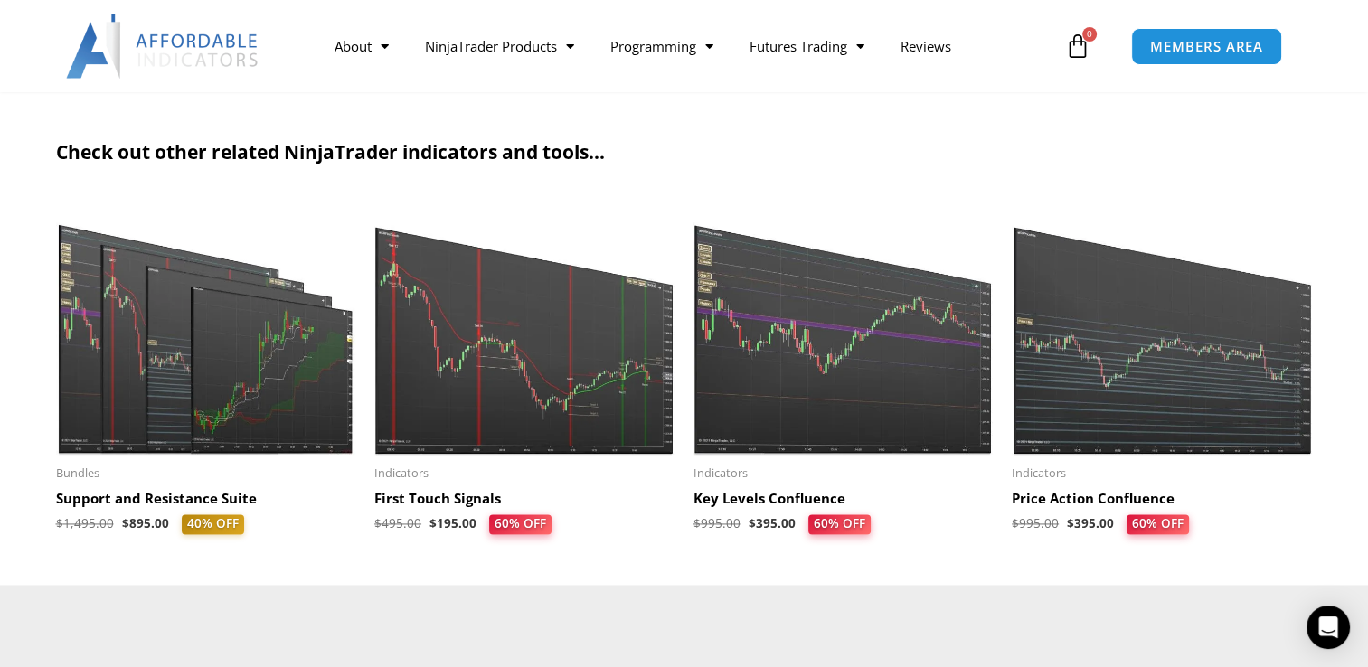
click at [1180, 370] on img at bounding box center [1161, 325] width 301 height 258
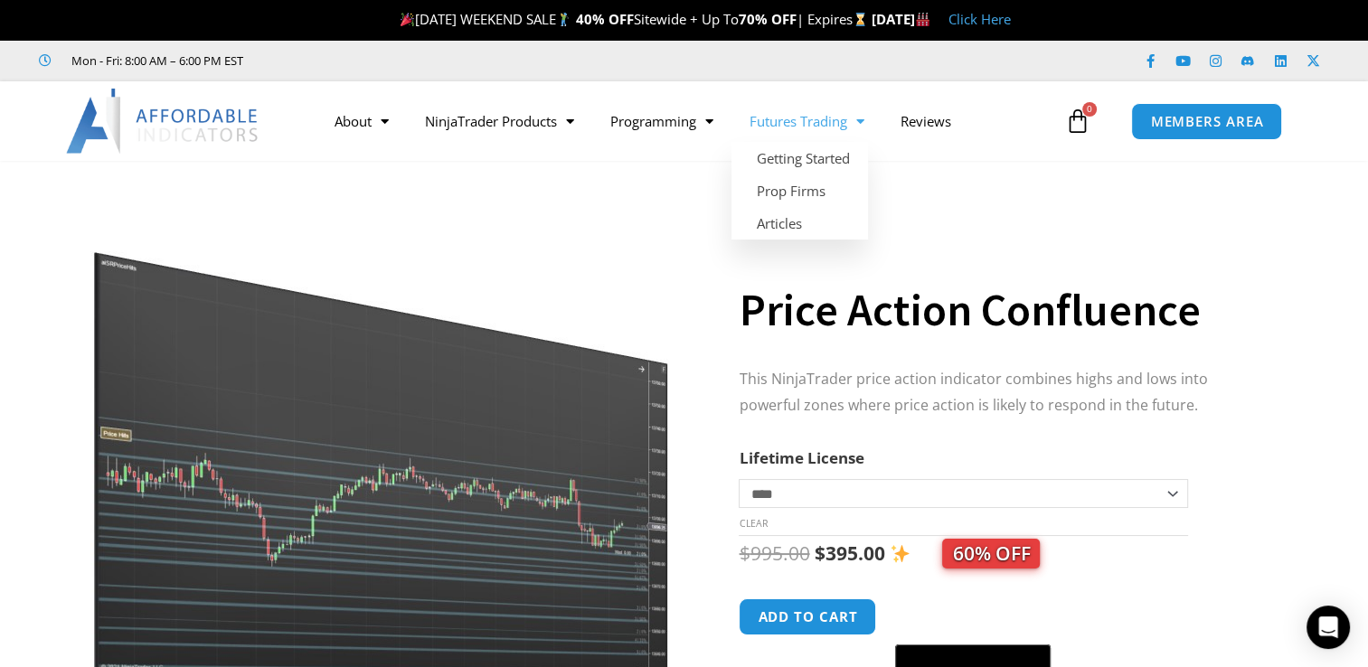
click at [821, 120] on link "Futures Trading" at bounding box center [806, 121] width 151 height 42
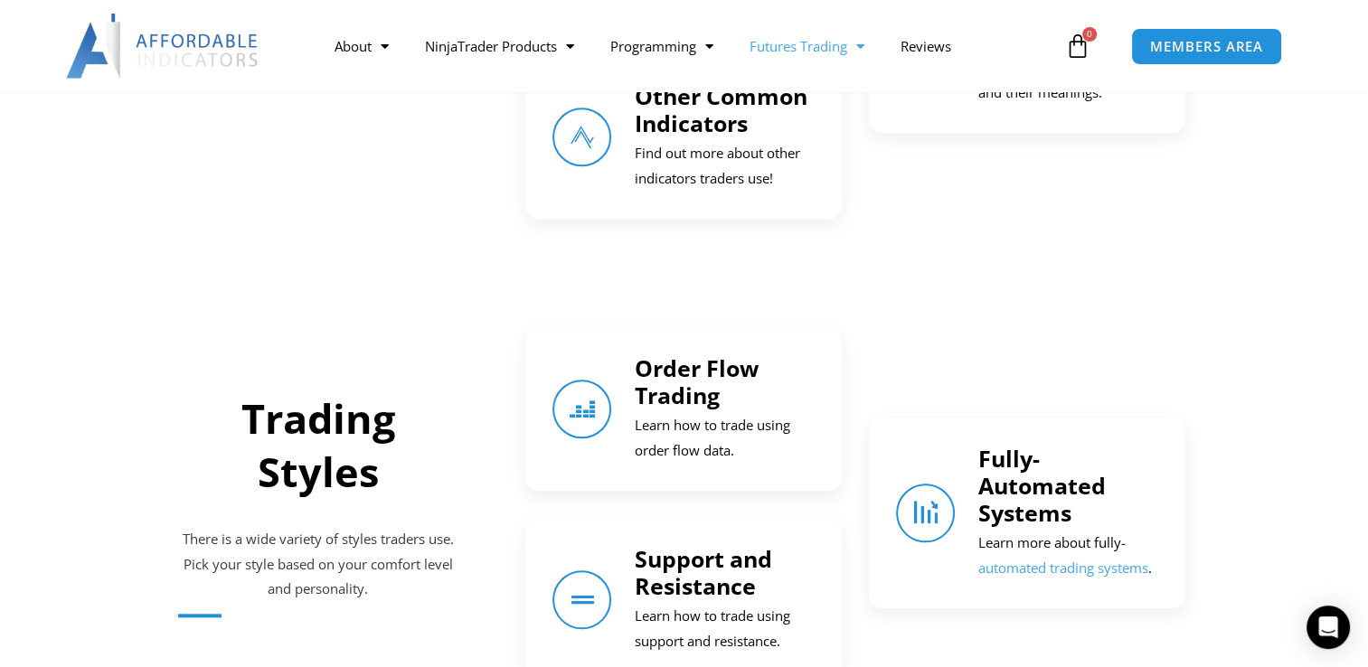
scroll to position [1717, 0]
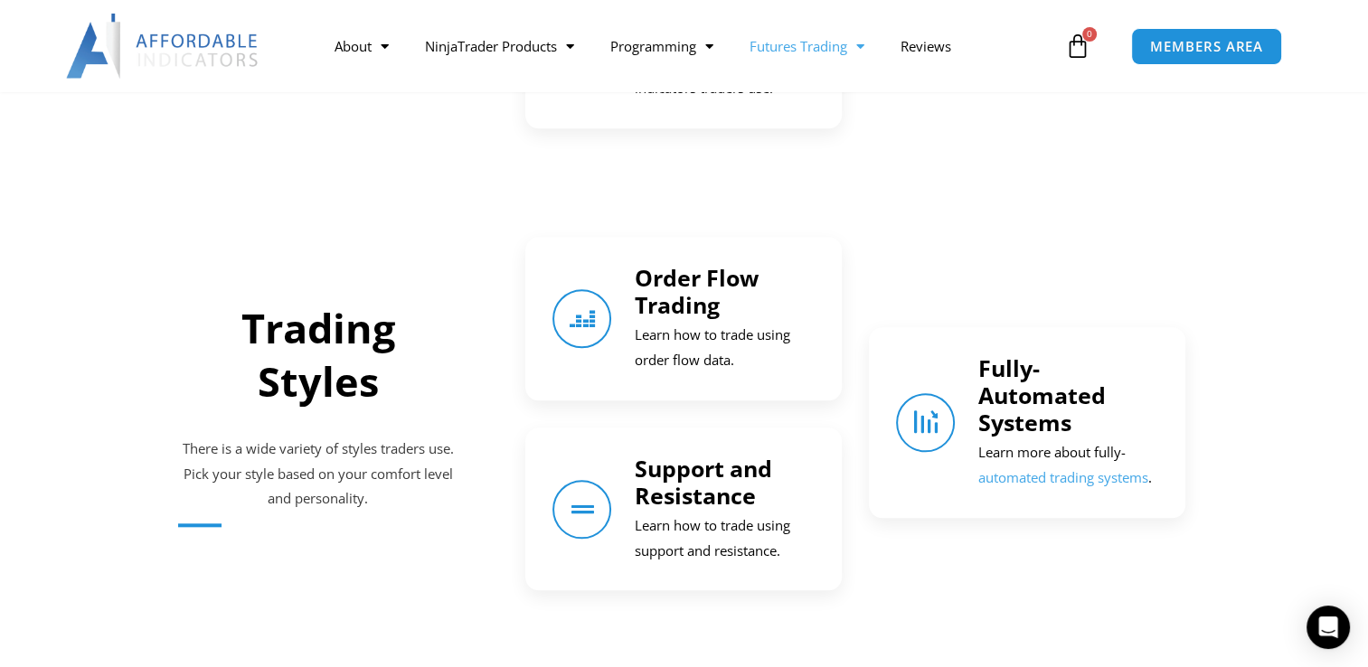
click at [1063, 410] on link "Fully-Automated Systems" at bounding box center [1040, 394] width 127 height 85
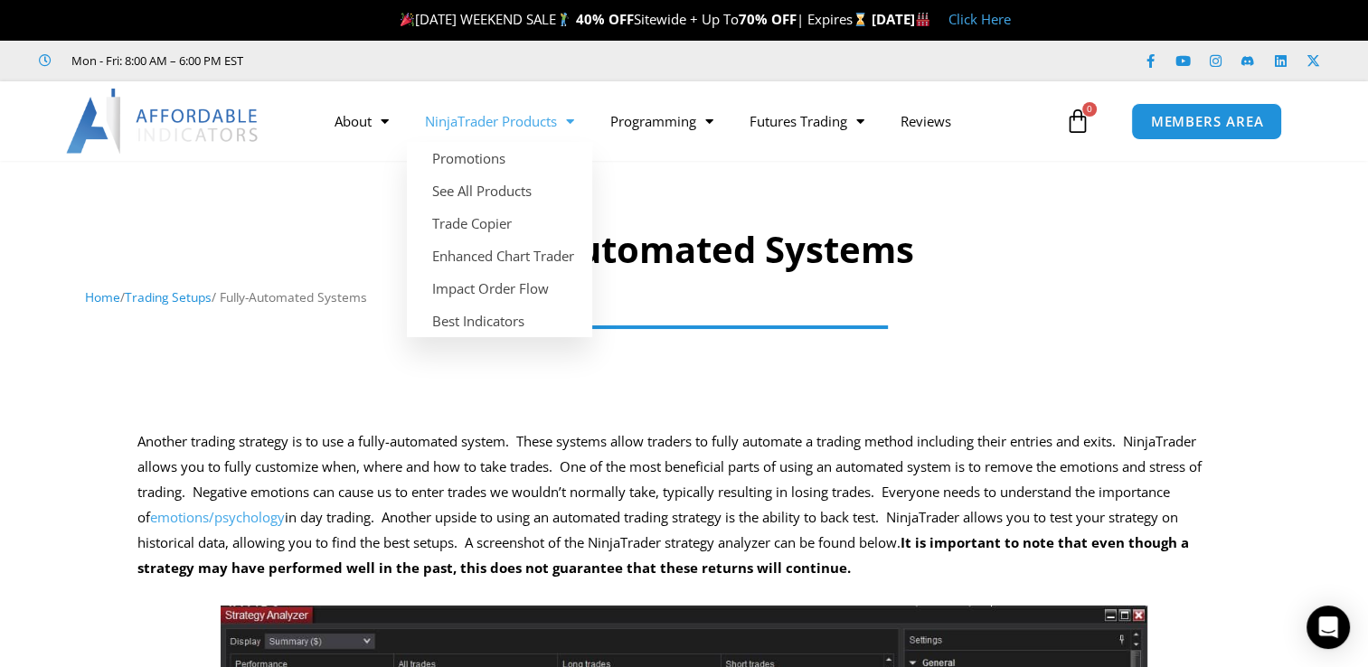
click at [512, 130] on link "NinjaTrader Products" at bounding box center [499, 121] width 185 height 42
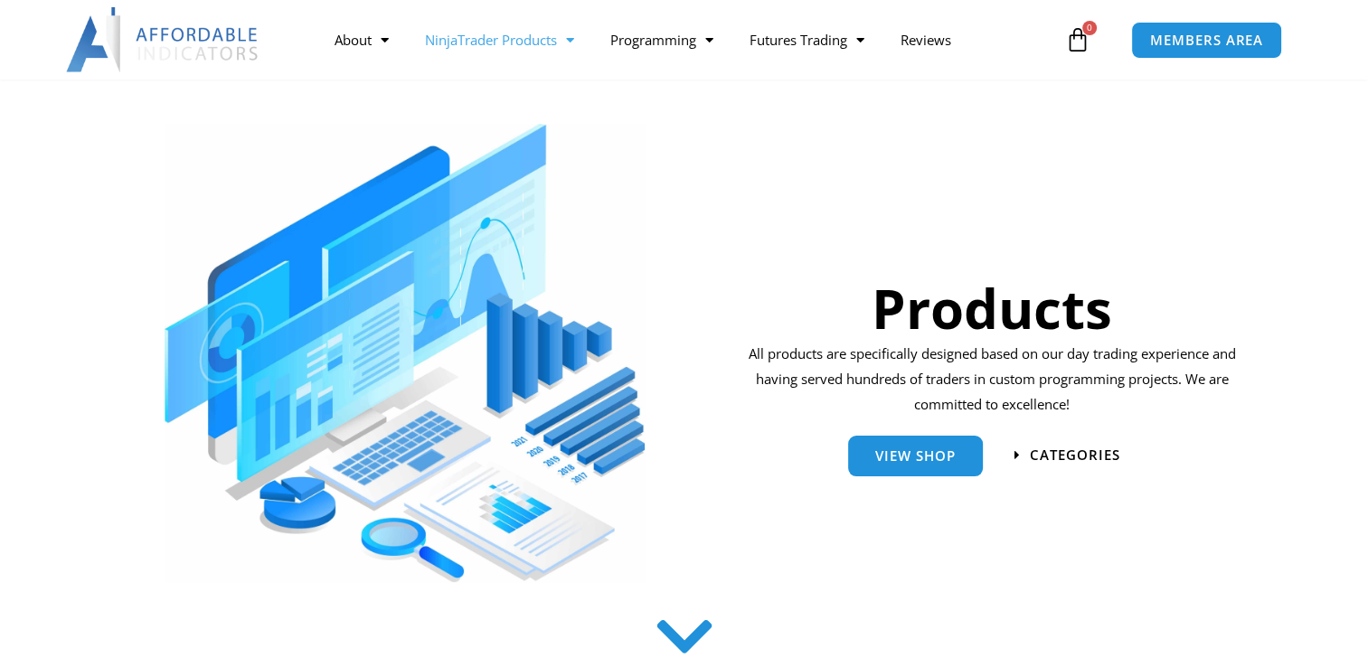
scroll to position [181, 0]
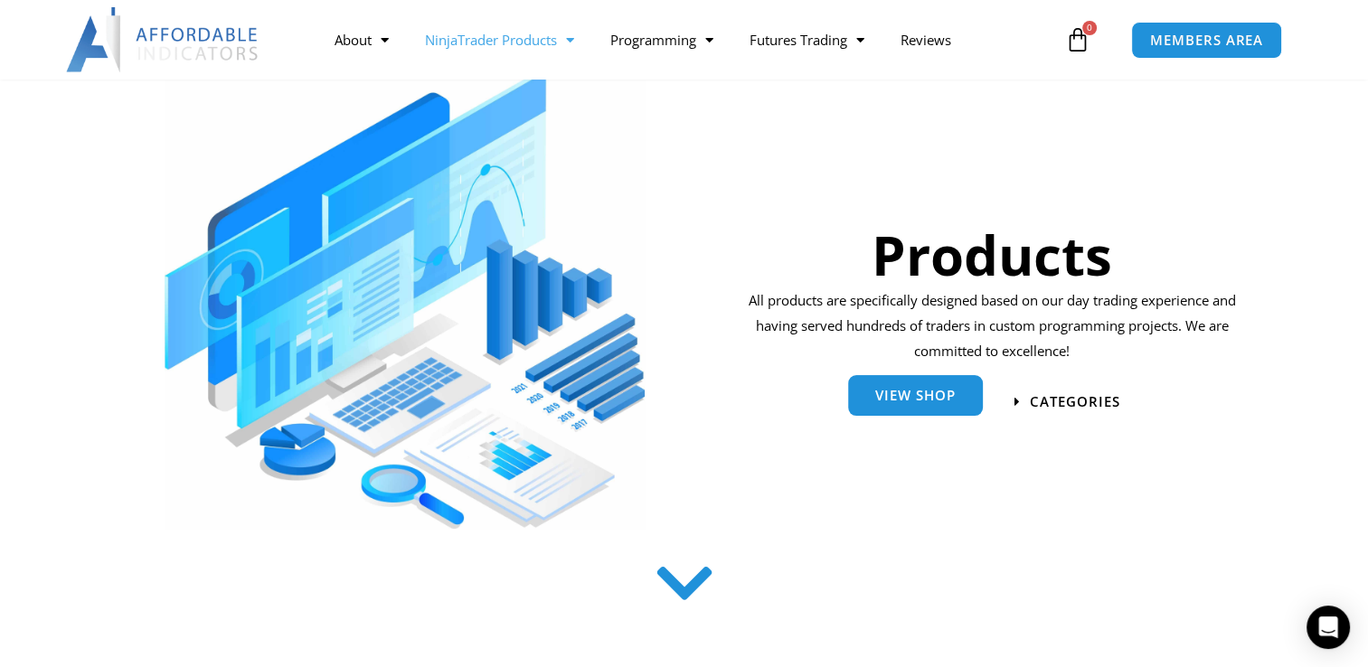
click at [892, 409] on link "View Shop" at bounding box center [915, 395] width 135 height 41
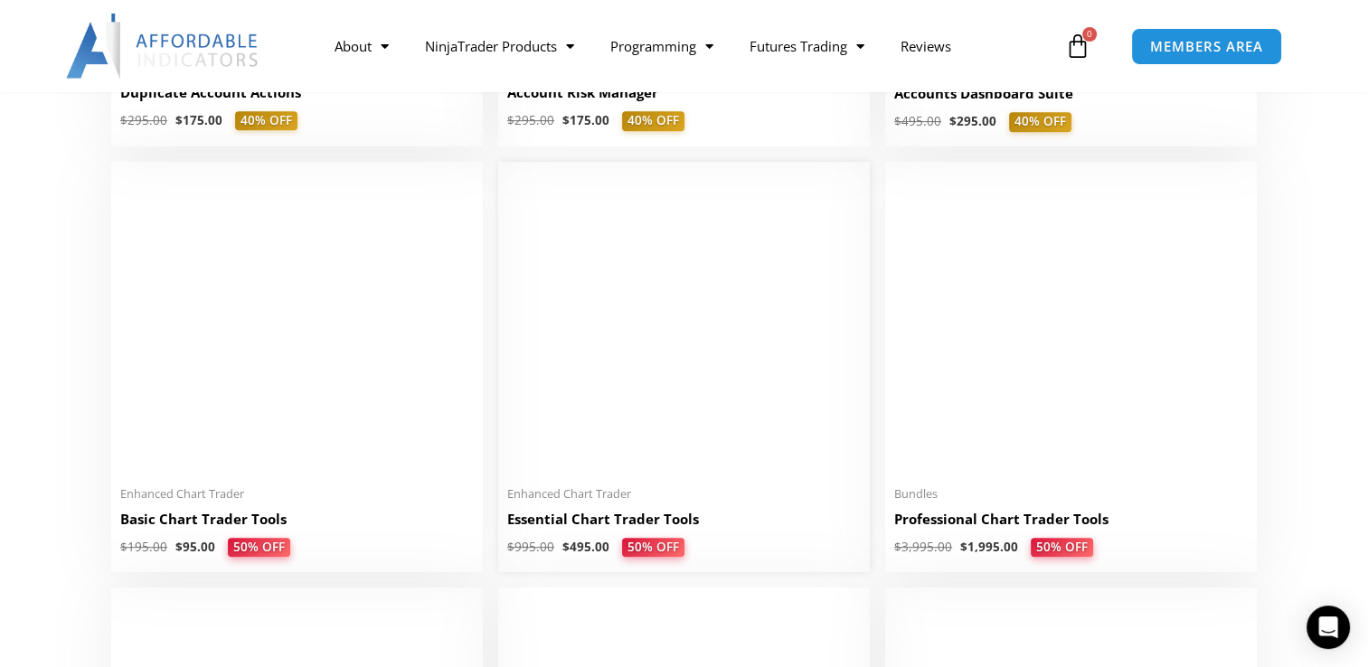
scroll to position [723, 0]
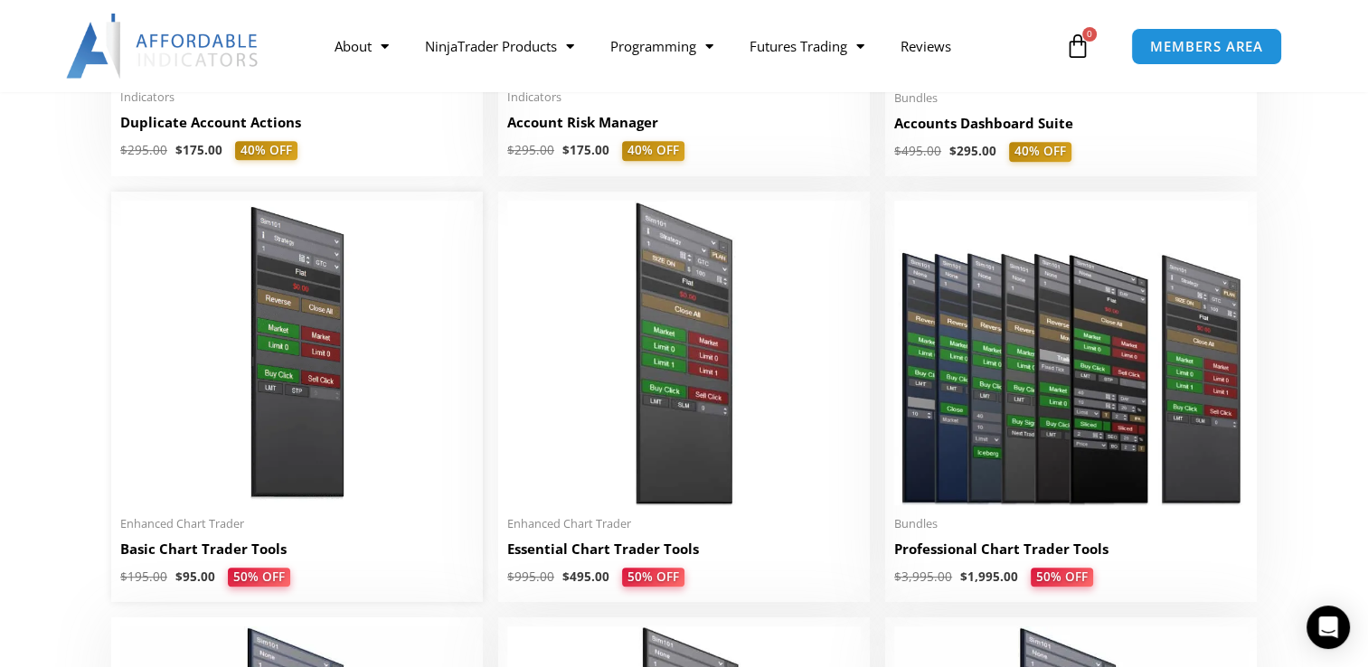
click at [279, 377] on img at bounding box center [296, 353] width 353 height 304
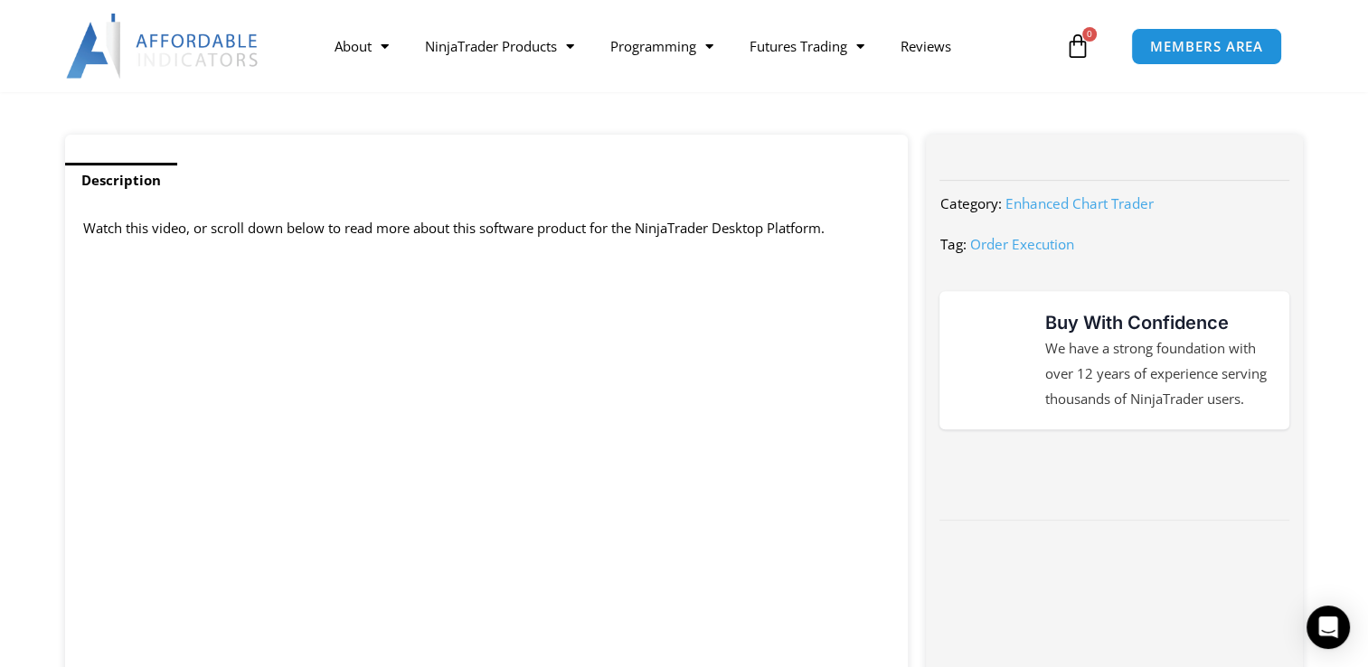
scroll to position [813, 0]
